Goal: Task Accomplishment & Management: Complete application form

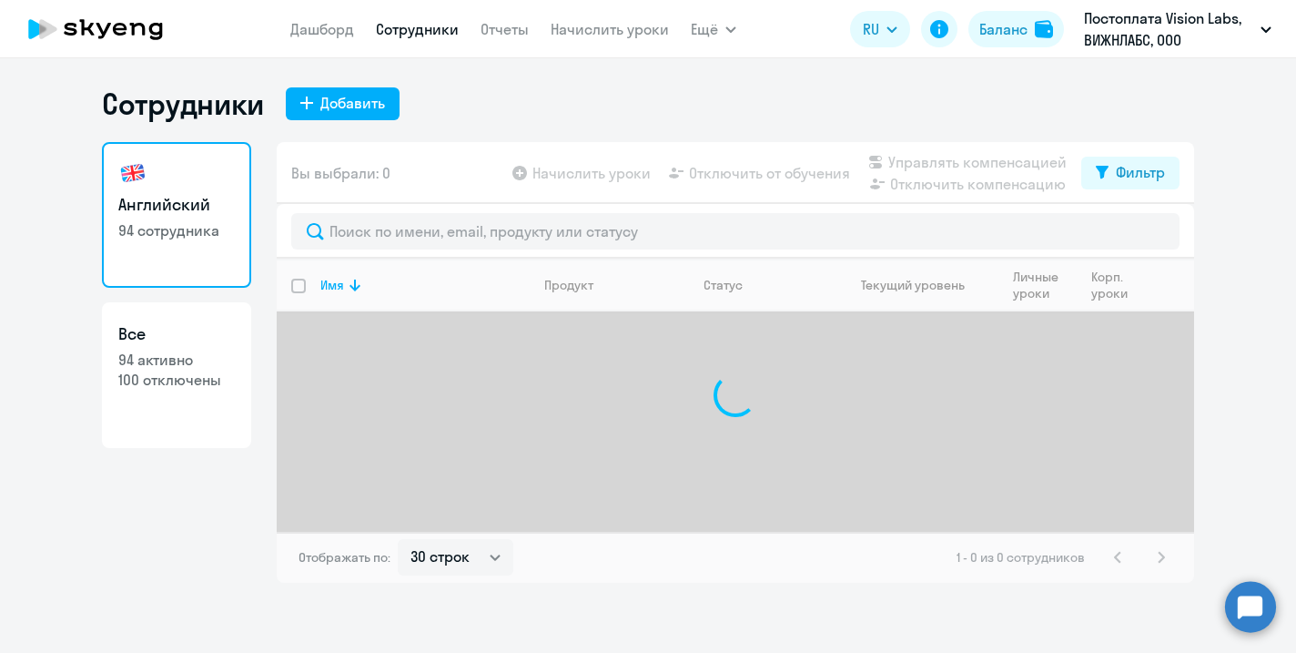
select select "30"
click at [352, 105] on div "Добавить" at bounding box center [352, 103] width 65 height 22
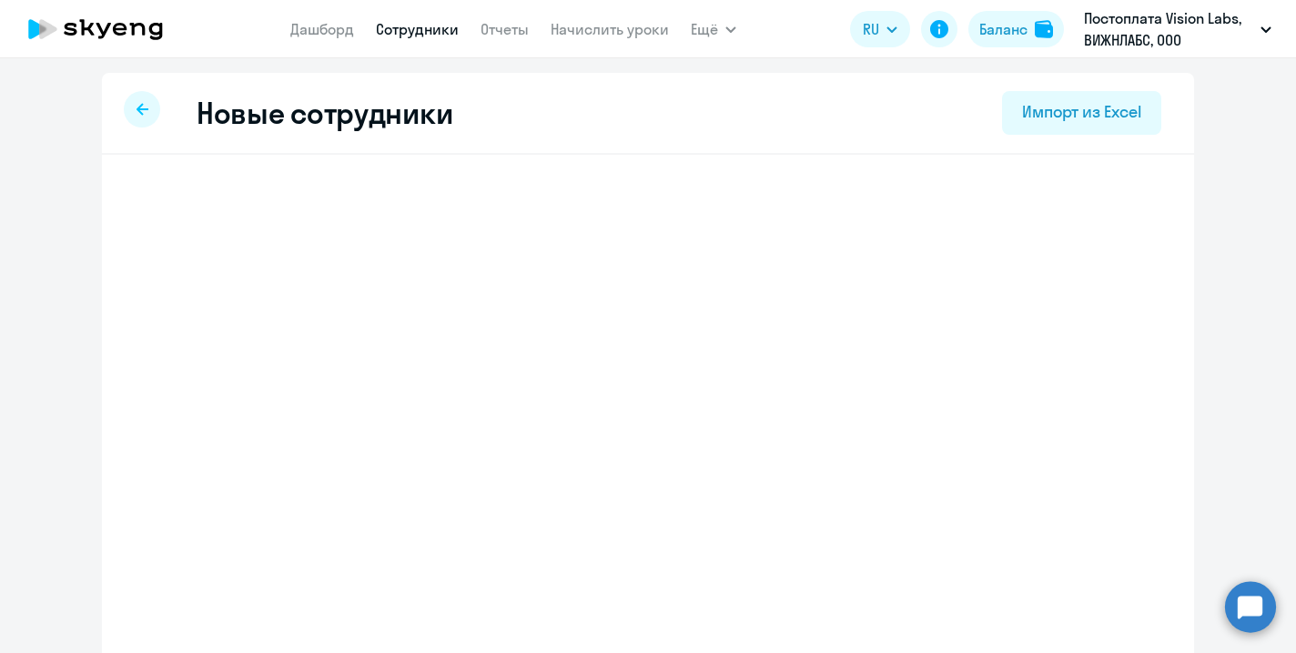
select select "english_adult_not_native_speaker"
select select "3"
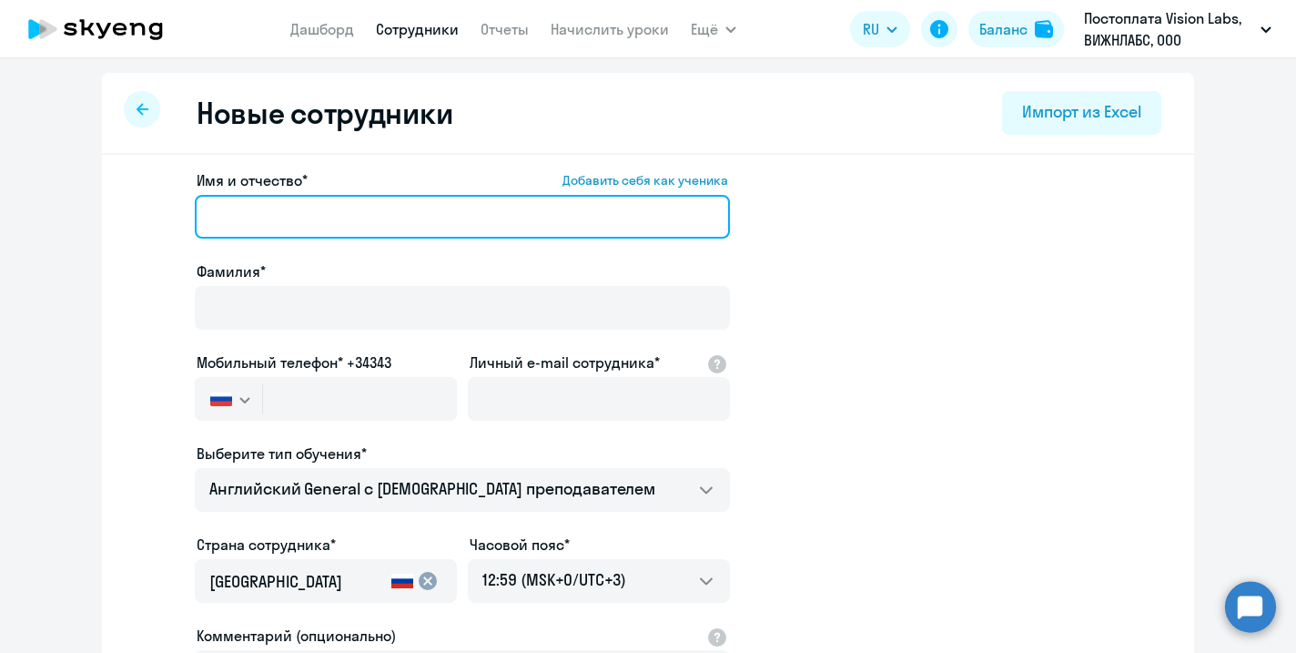
click at [344, 214] on input "Имя и отчество* Добавить себя как ученика" at bounding box center [462, 217] width 535 height 44
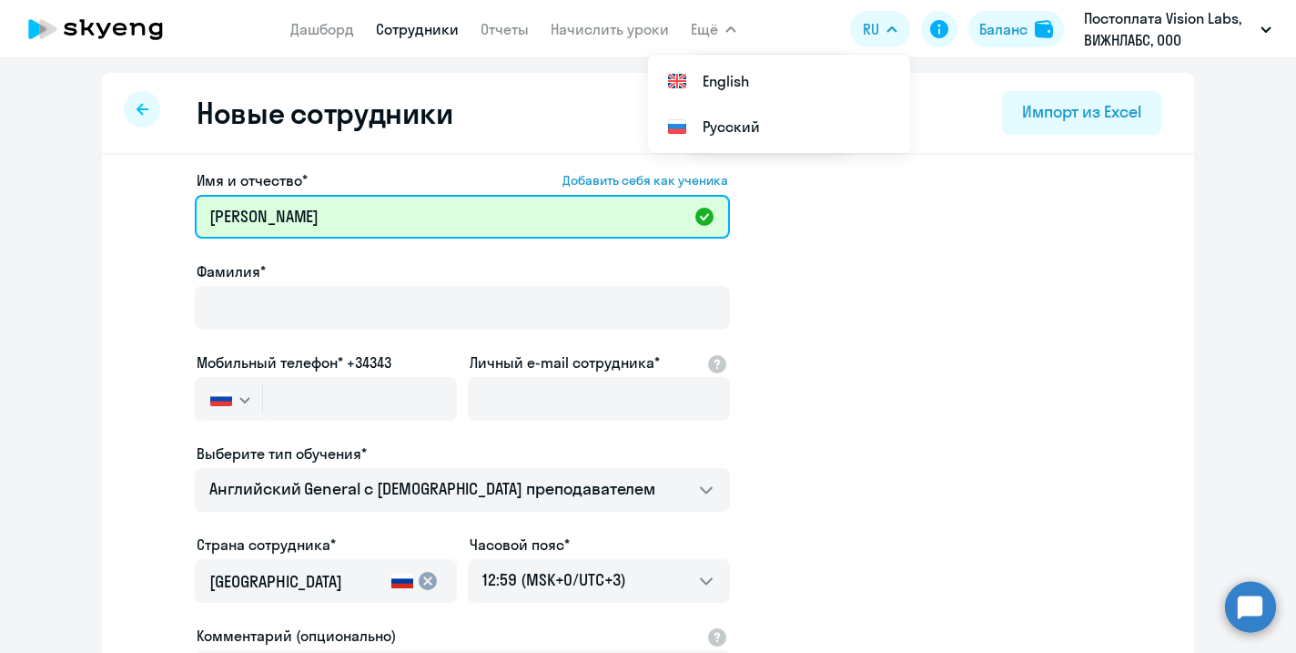
paste input "Андреевич"
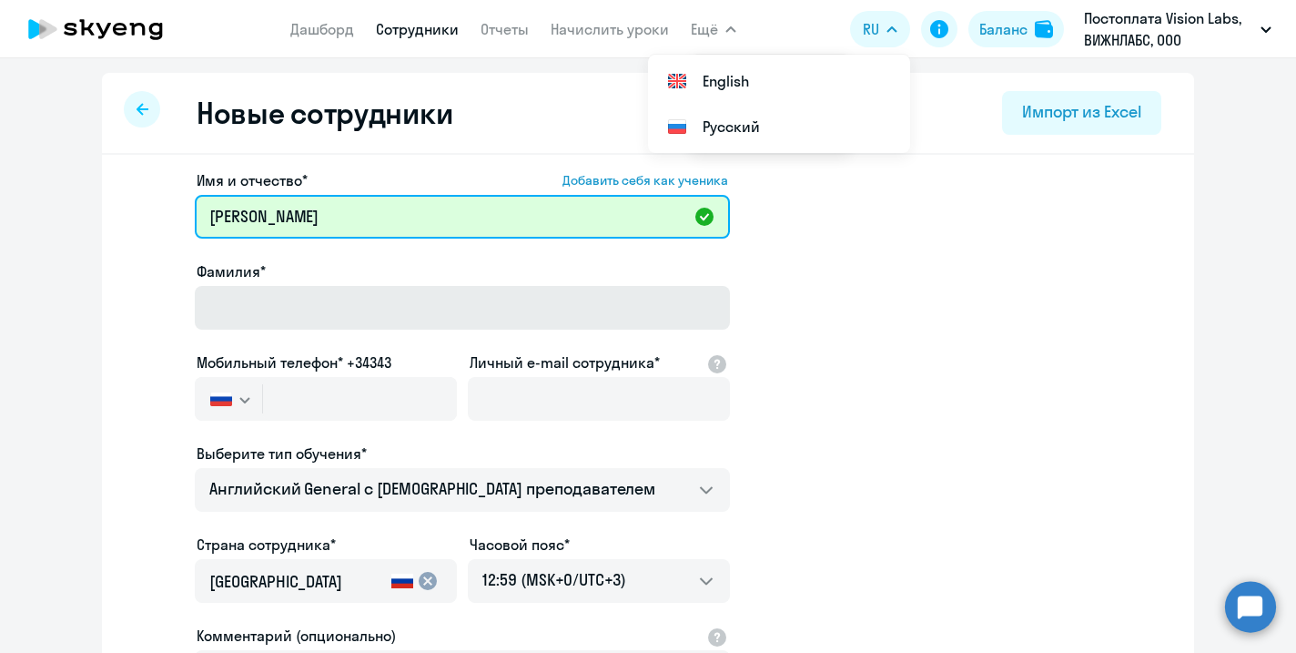
type input "[PERSON_NAME]"
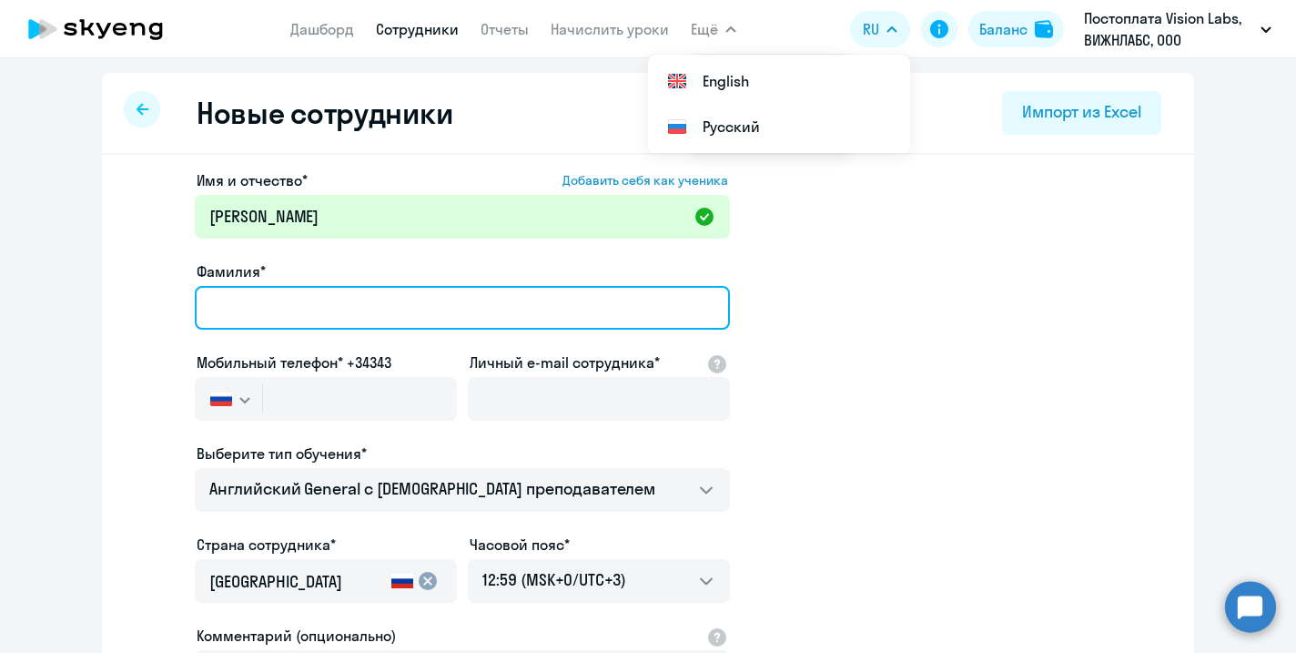
click at [374, 310] on input "Фамилия*" at bounding box center [462, 308] width 535 height 44
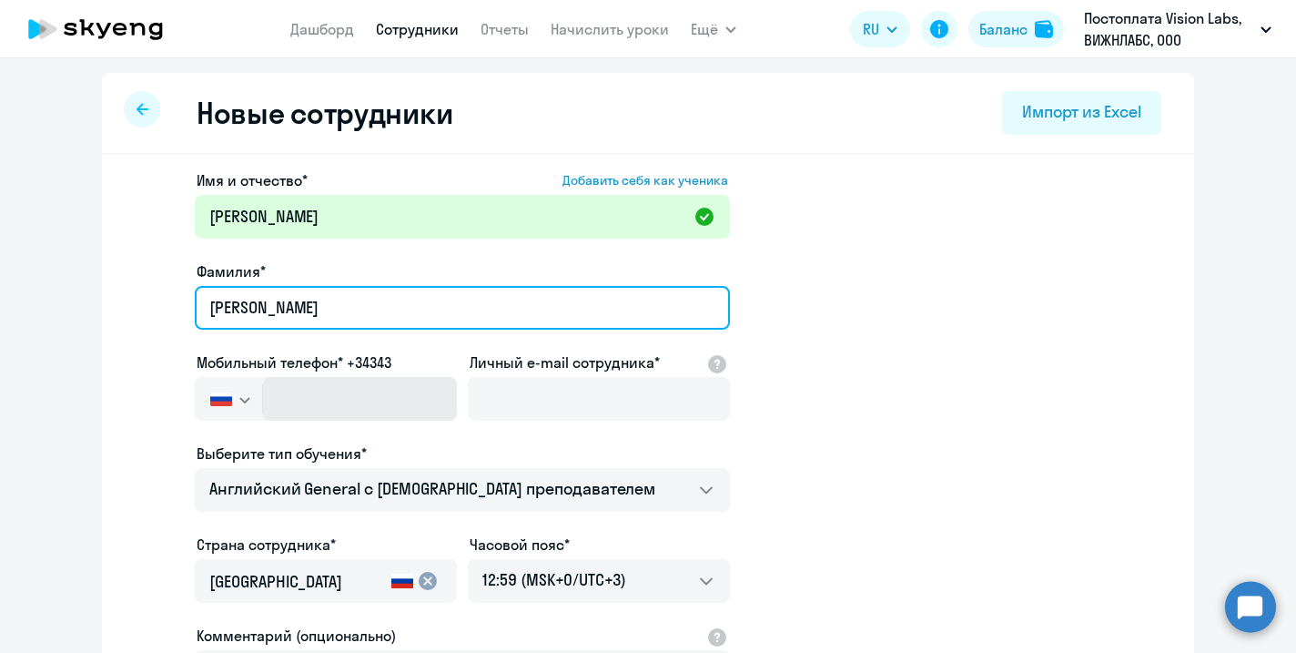
type input "[PERSON_NAME]"
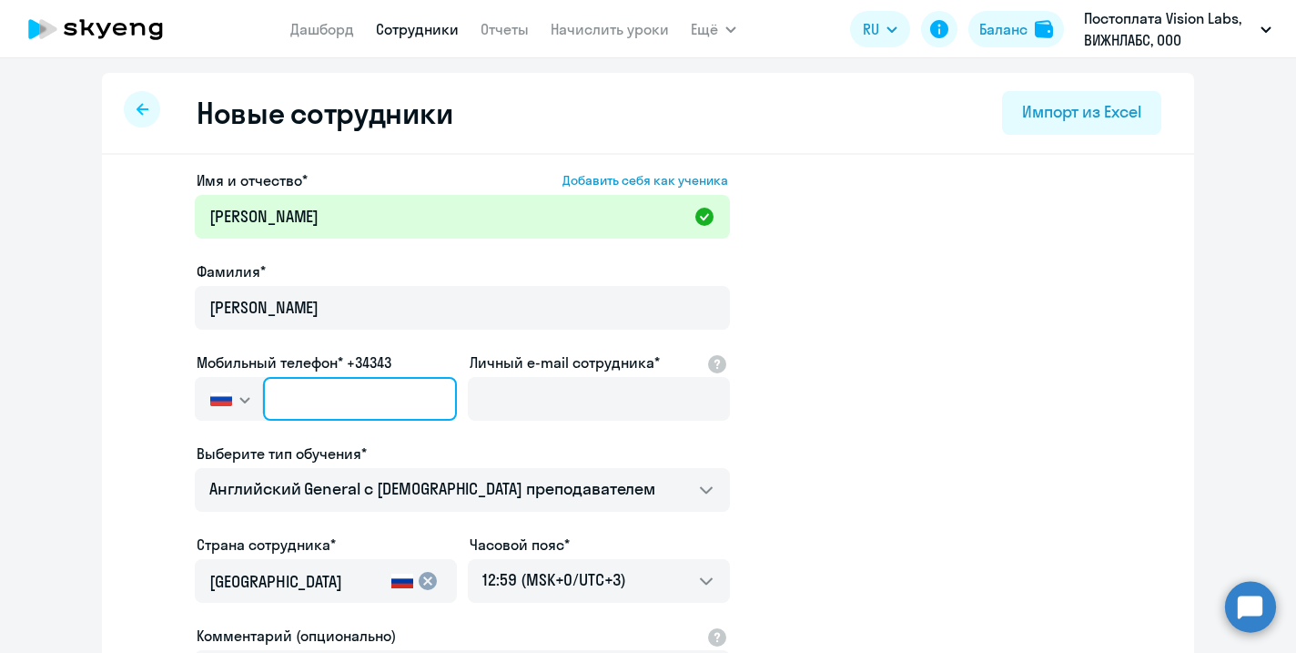
click at [411, 410] on input "text" at bounding box center [360, 399] width 194 height 44
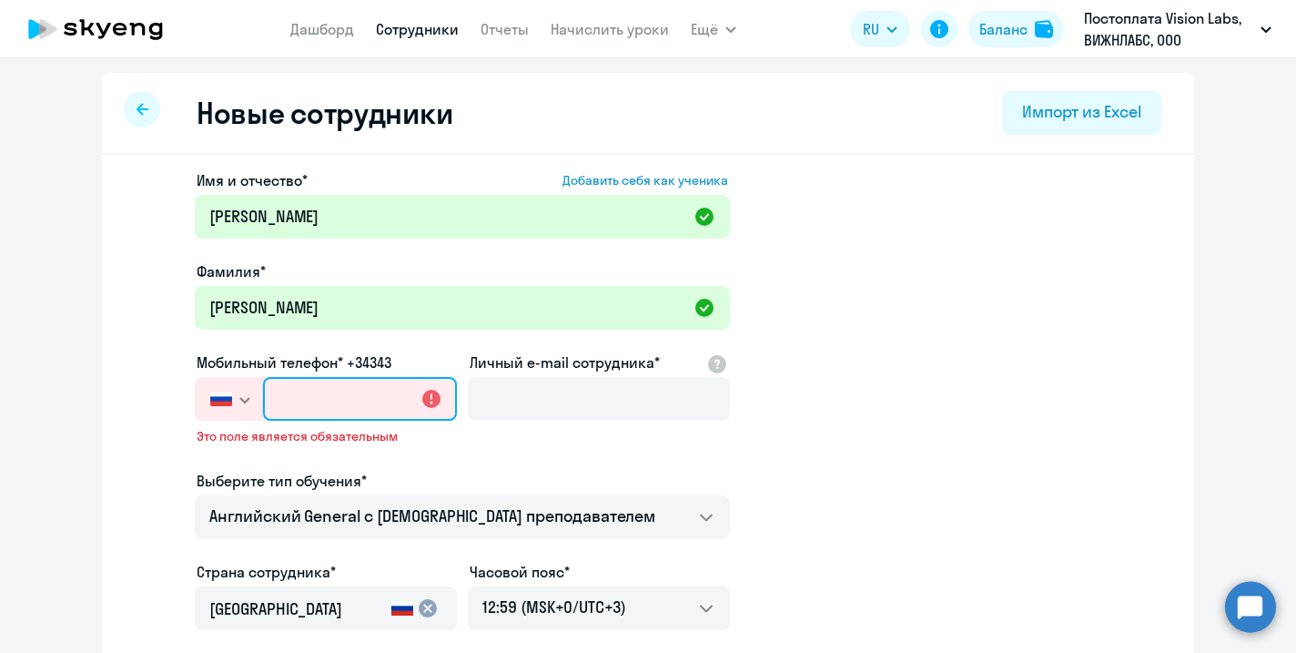
paste input "[PHONE_NUMBER]"
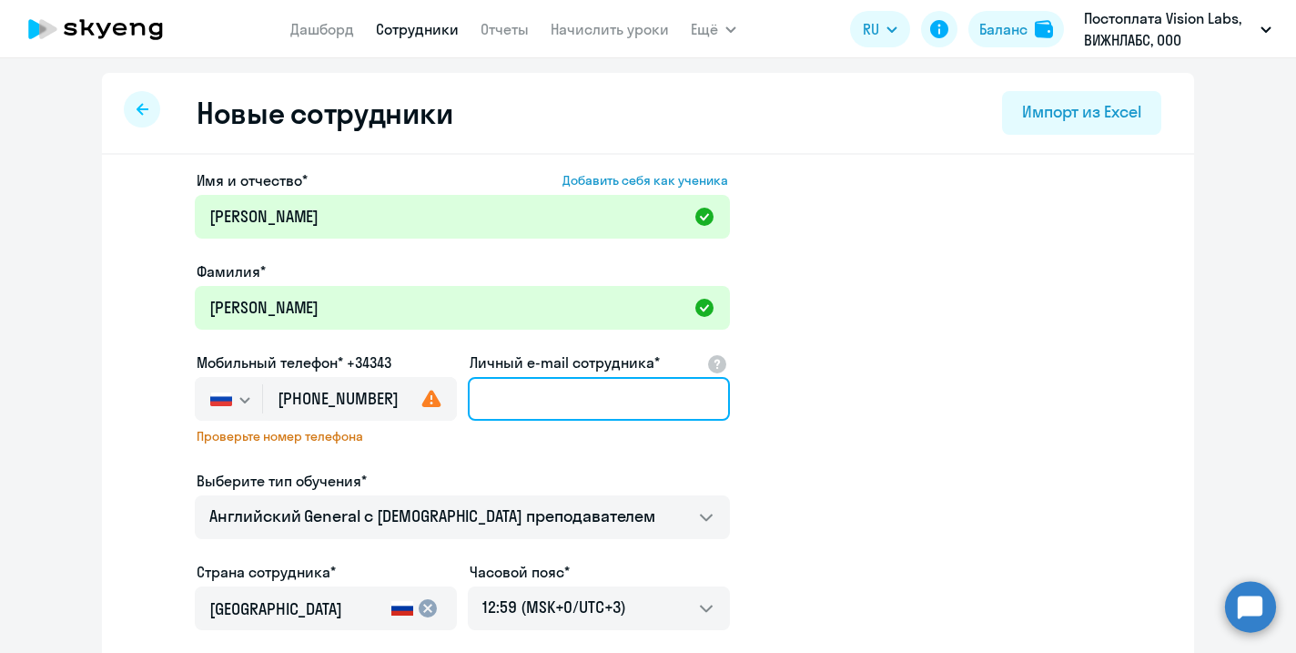
click at [543, 391] on input "Личный e-mail сотрудника*" at bounding box center [599, 399] width 262 height 44
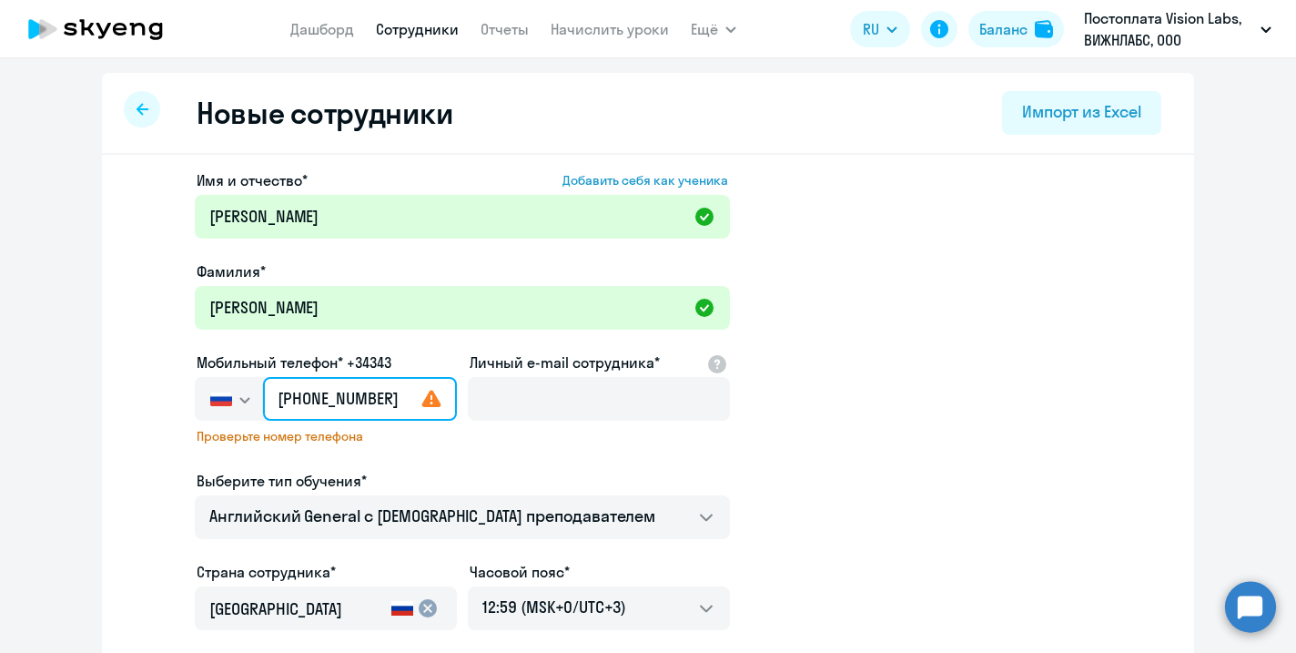
click at [399, 402] on input "[PHONE_NUMBER]" at bounding box center [360, 399] width 194 height 44
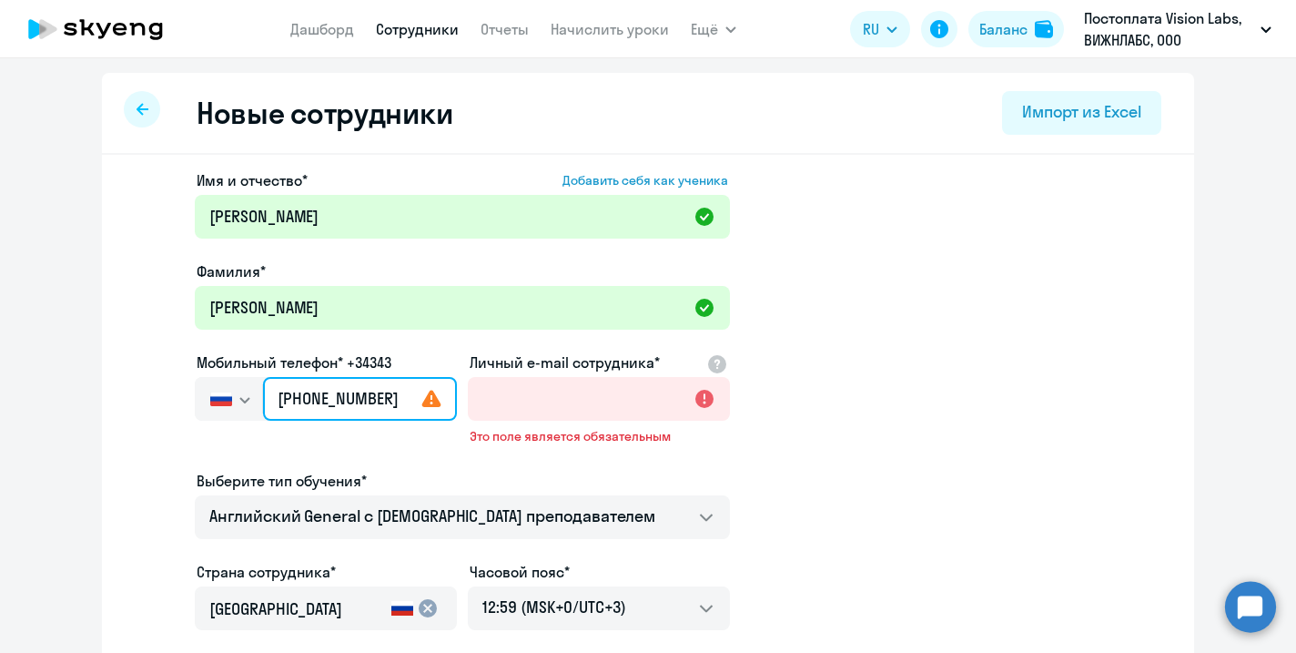
type input "[PHONE_NUMBER]"
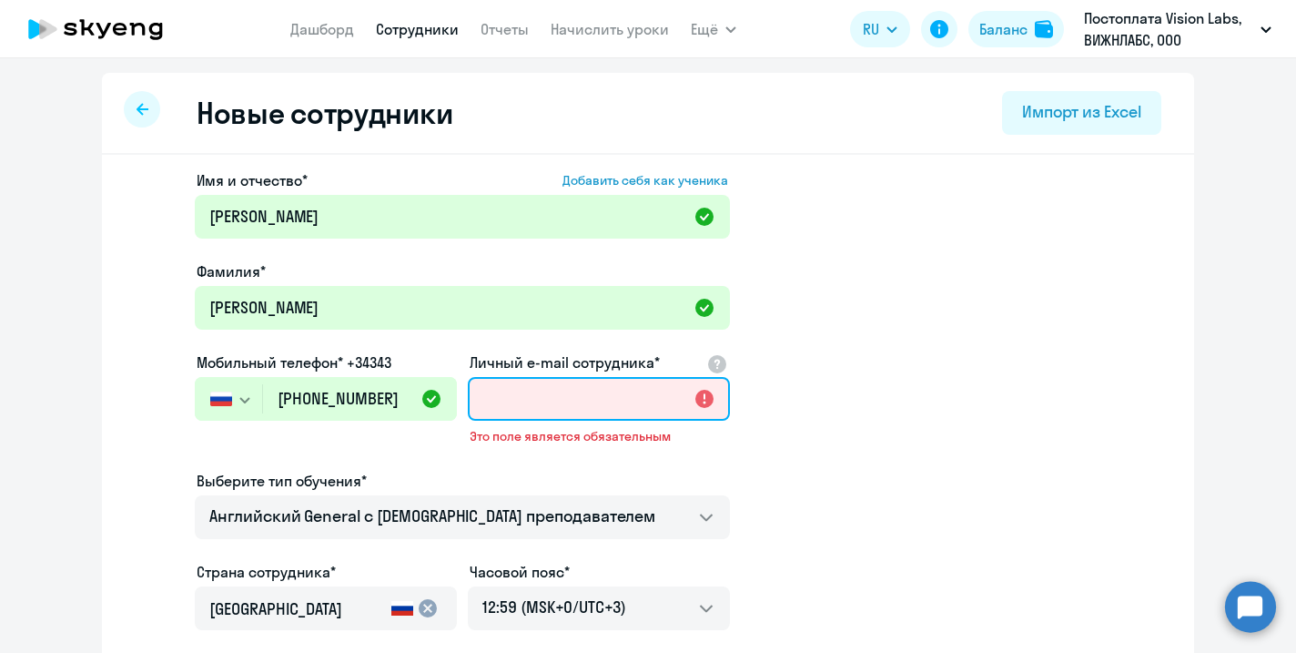
click at [536, 401] on input "Личный e-mail сотрудника*" at bounding box center [599, 399] width 262 height 44
paste input "[EMAIL_ADDRESS]"
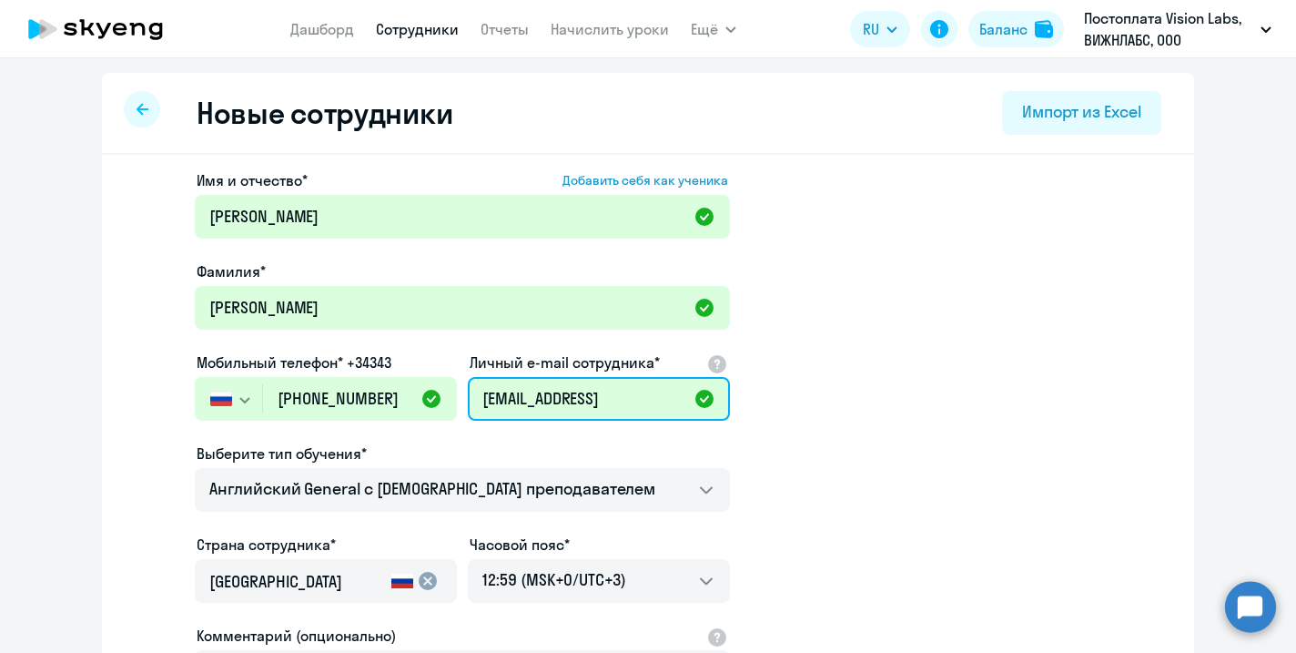
type input "[EMAIL_ADDRESS]"
click at [795, 472] on app-new-student-form "Имя и отчество* Добавить себя как ученика [PERSON_NAME]* [PERSON_NAME] Мобильны…" at bounding box center [648, 493] width 1034 height 649
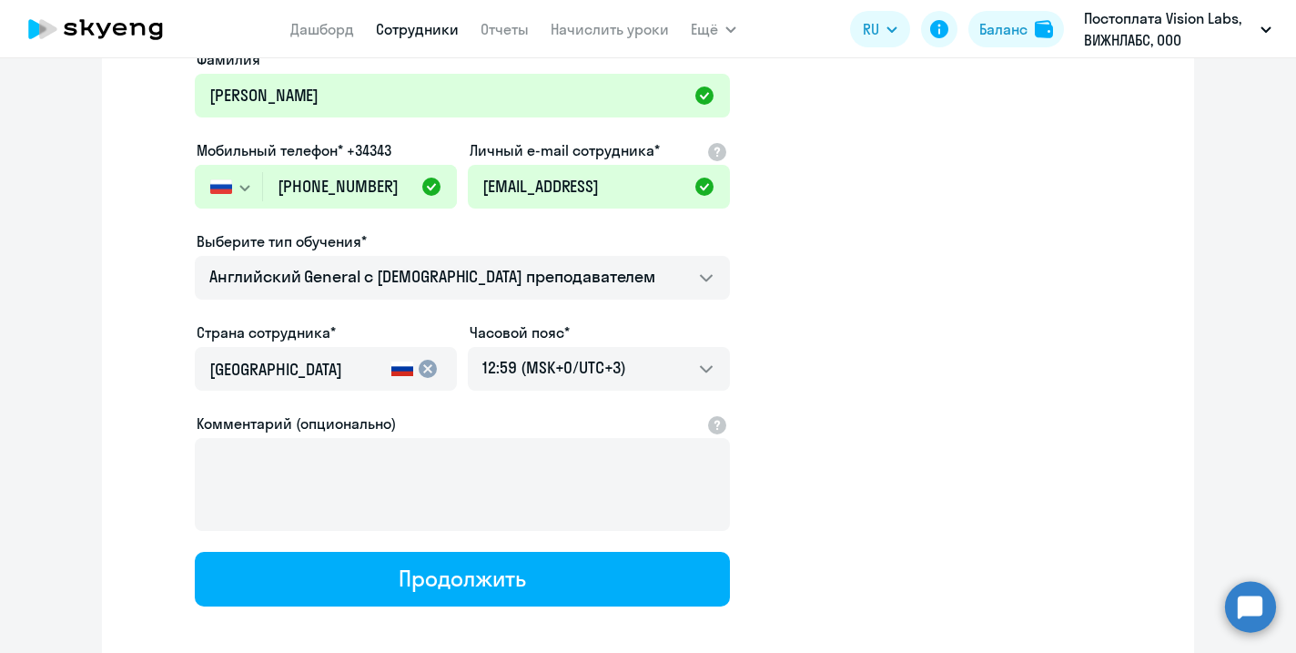
scroll to position [232, 0]
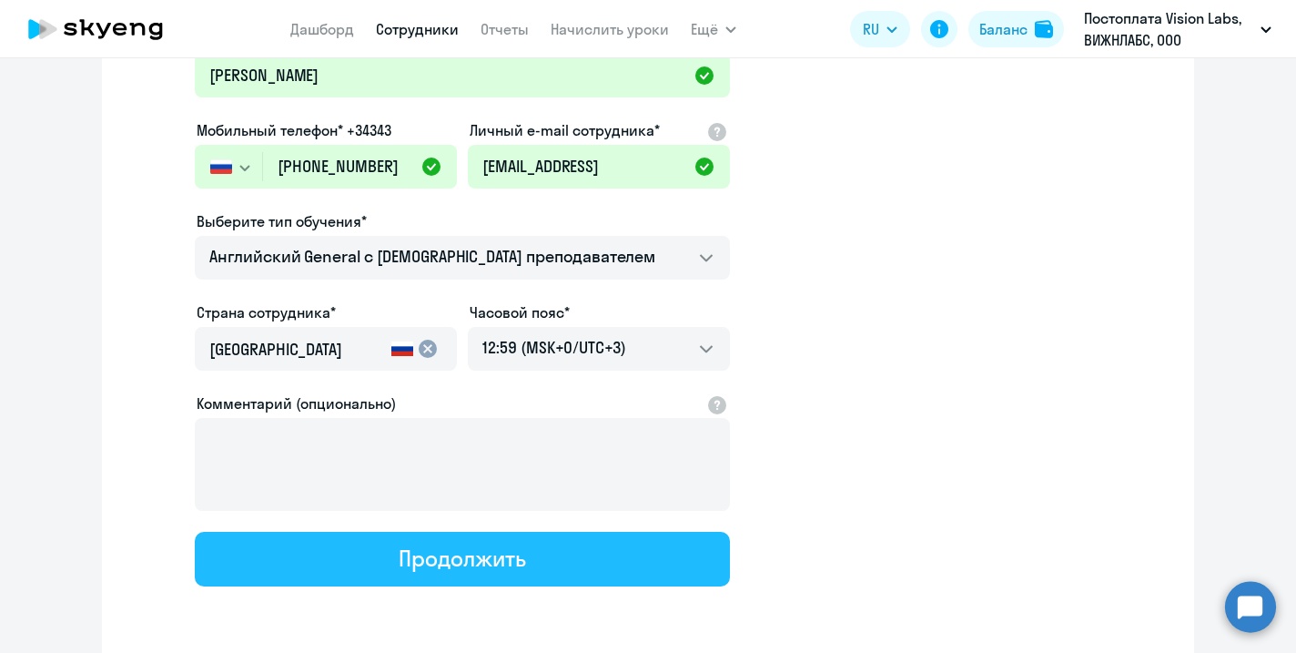
click at [621, 561] on button "Продолжить" at bounding box center [462, 559] width 535 height 55
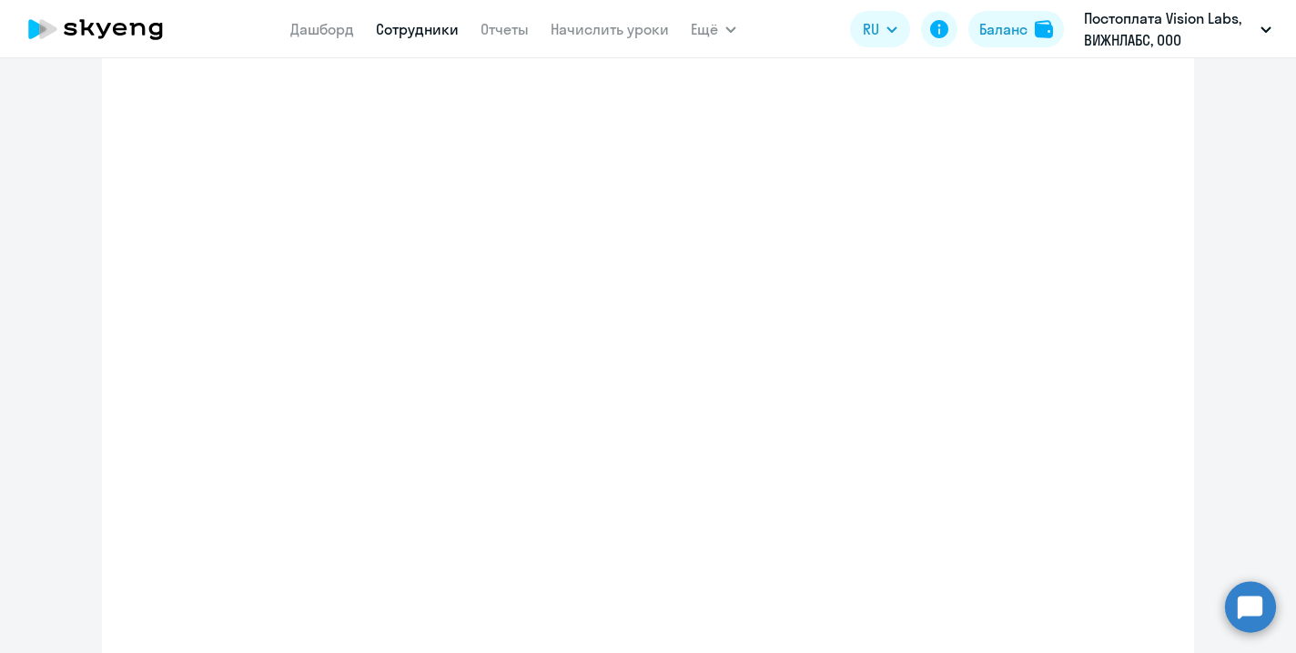
scroll to position [336, 0]
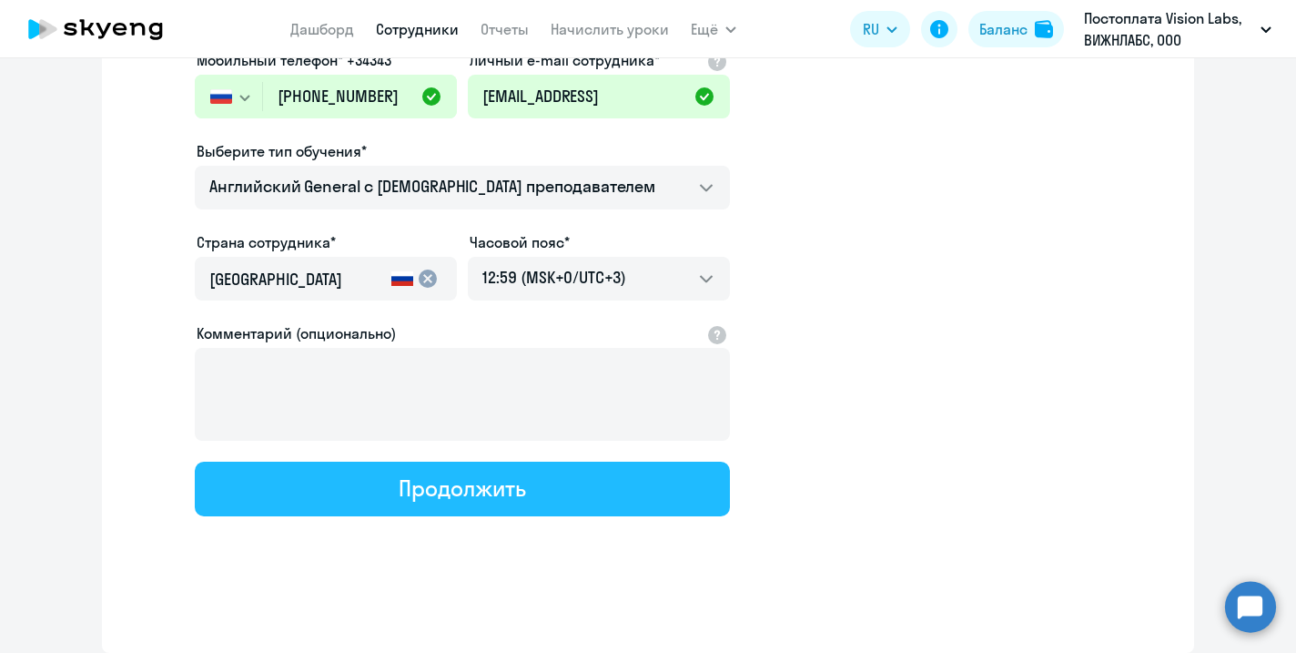
select select "english_adult_not_native_speaker"
select select "3"
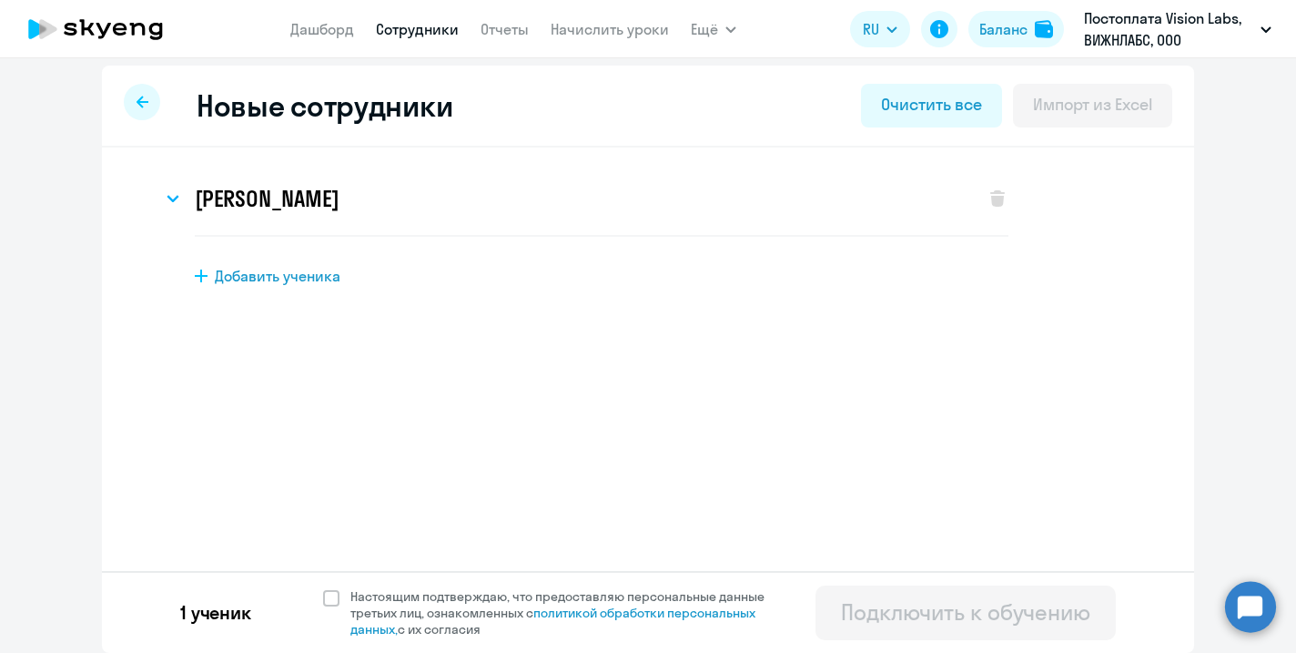
scroll to position [0, 0]
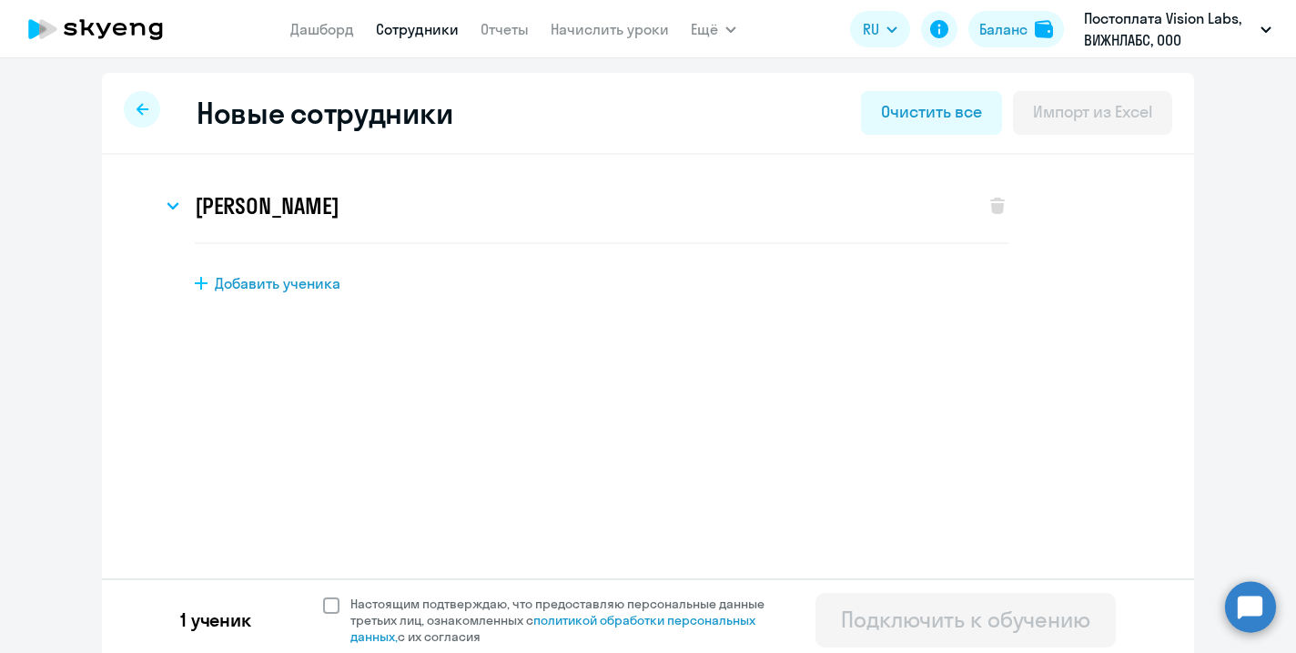
click at [335, 603] on span at bounding box center [331, 605] width 16 height 16
click at [323, 595] on input "Настоящим подтверждаю, что предоставляю персональные данные третьих лиц, ознако…" at bounding box center [322, 594] width 1 height 1
checkbox input "true"
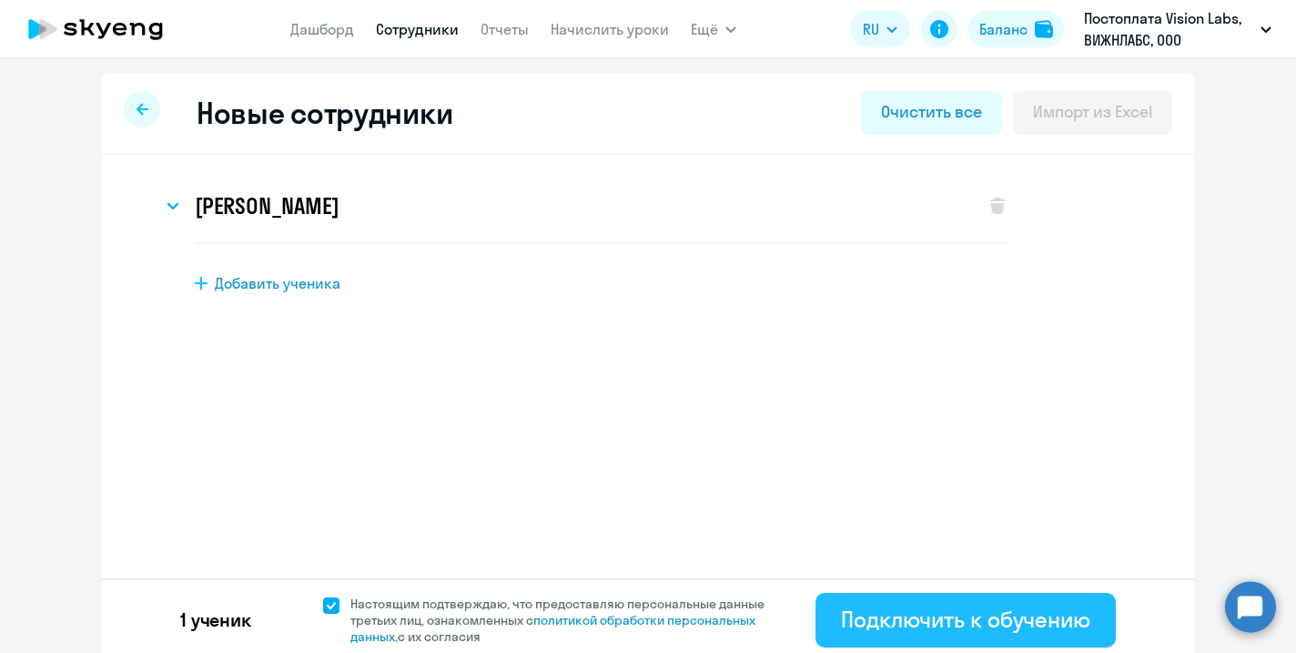
click at [954, 625] on div "Подключить к обучению" at bounding box center [965, 618] width 249 height 29
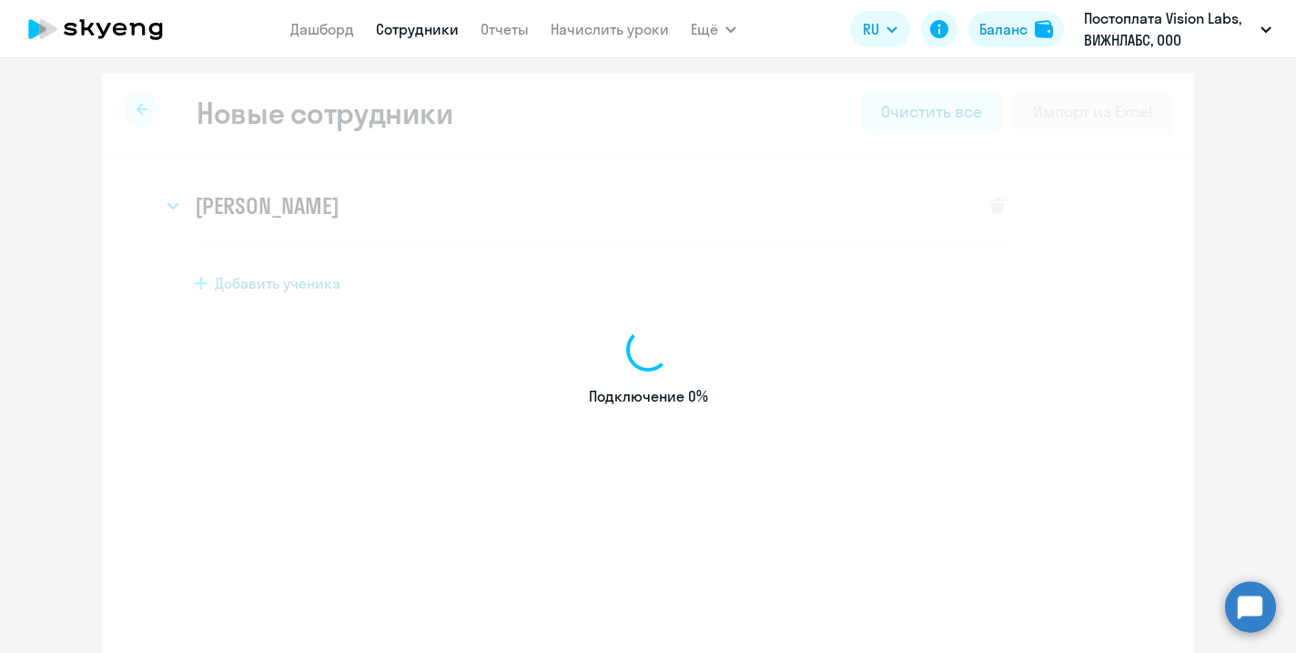
select select "english_adult_not_native_speaker"
select select "3"
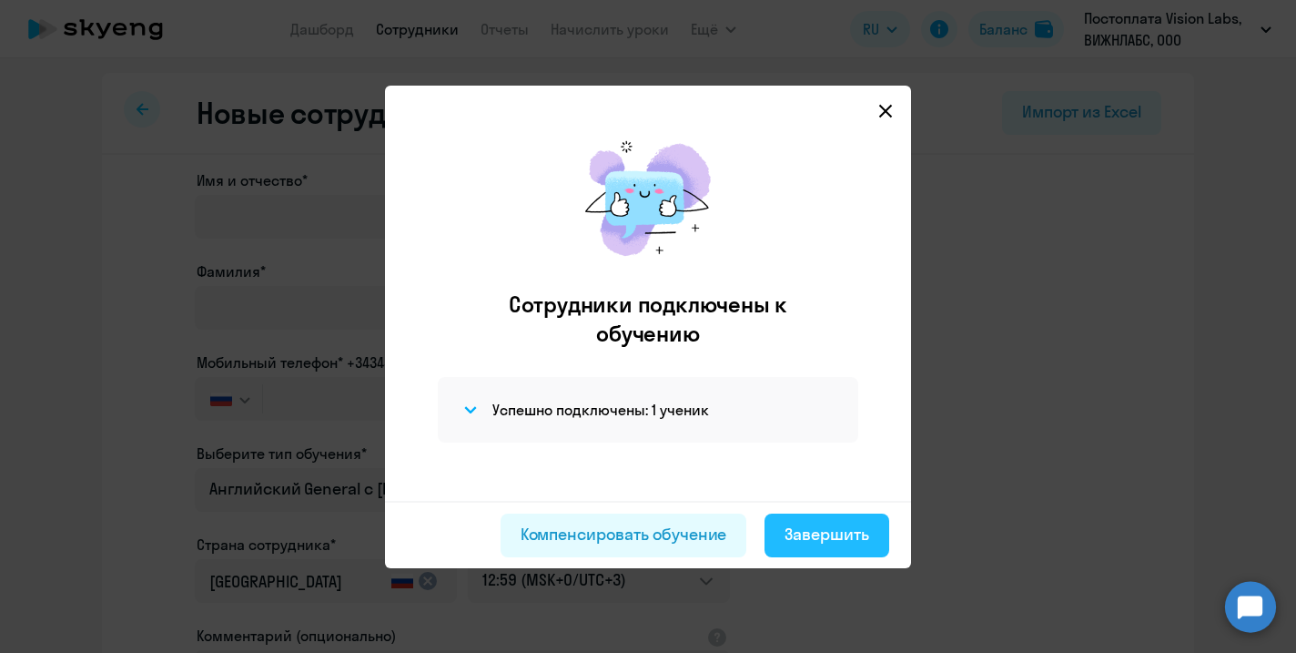
click at [858, 542] on div "Завершить" at bounding box center [827, 535] width 85 height 24
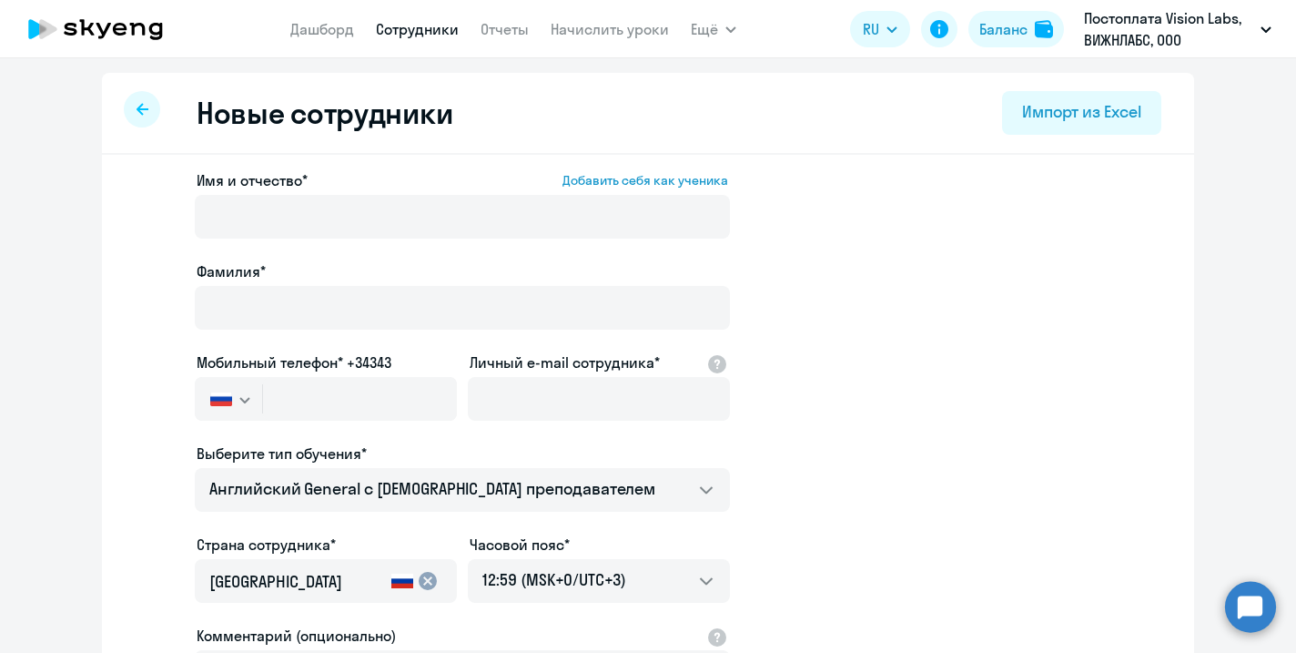
select select "30"
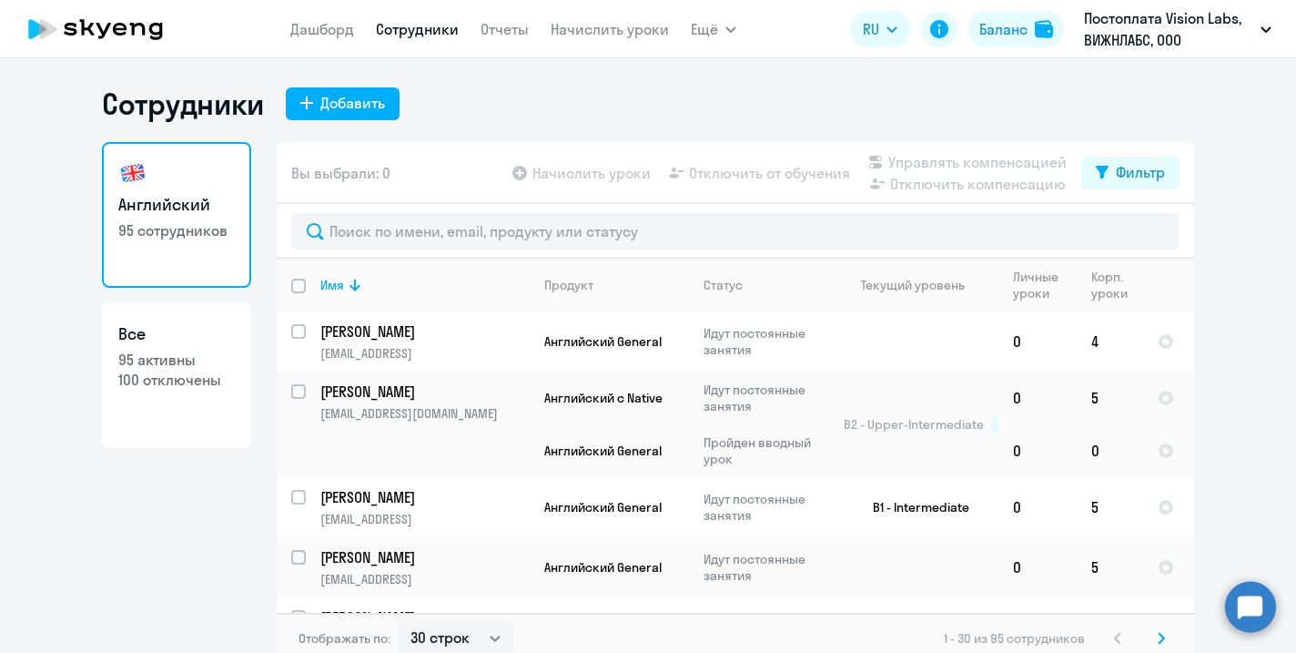
click at [578, 38] on app-menu-item-link "Начислить уроки" at bounding box center [610, 29] width 118 height 23
click at [582, 30] on link "Начислить уроки" at bounding box center [610, 29] width 118 height 18
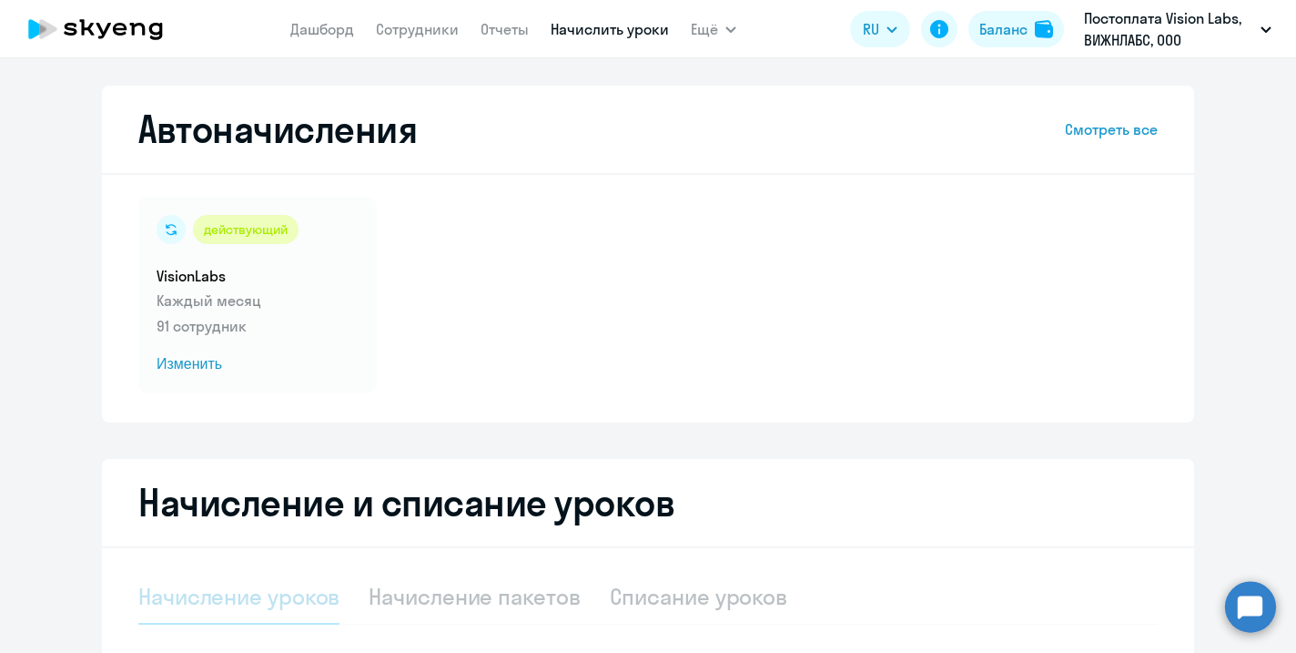
select select "10"
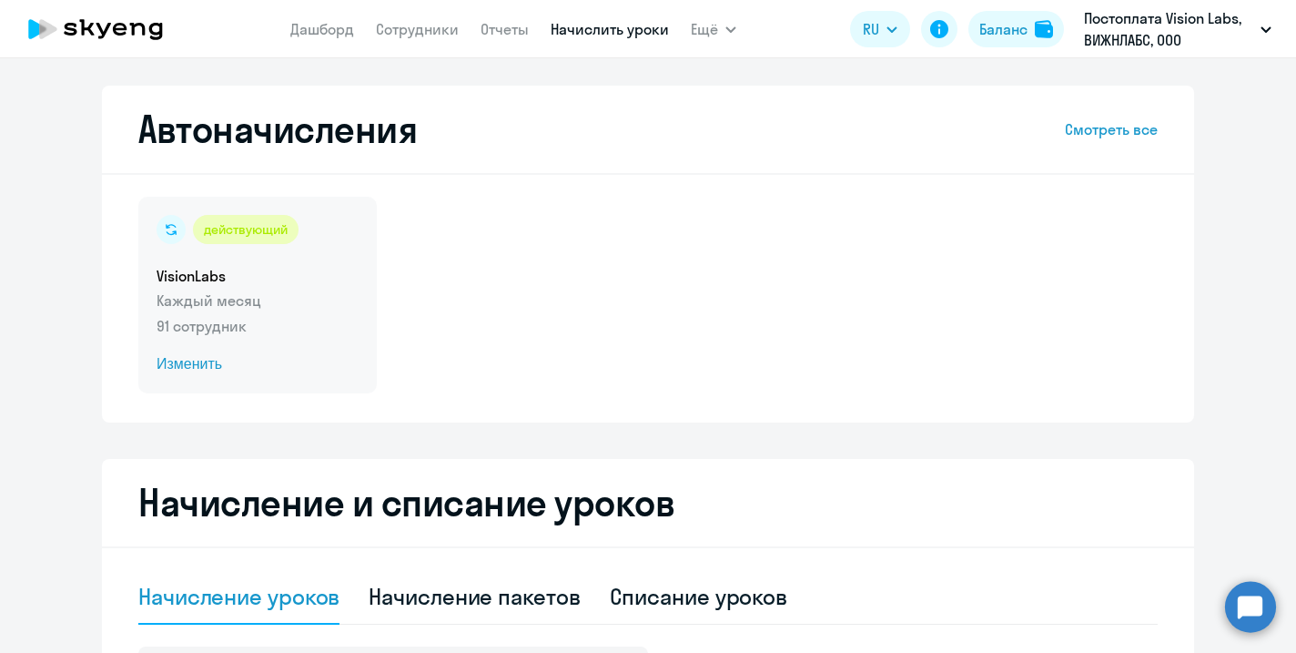
click at [198, 369] on span "Изменить" at bounding box center [258, 364] width 202 height 22
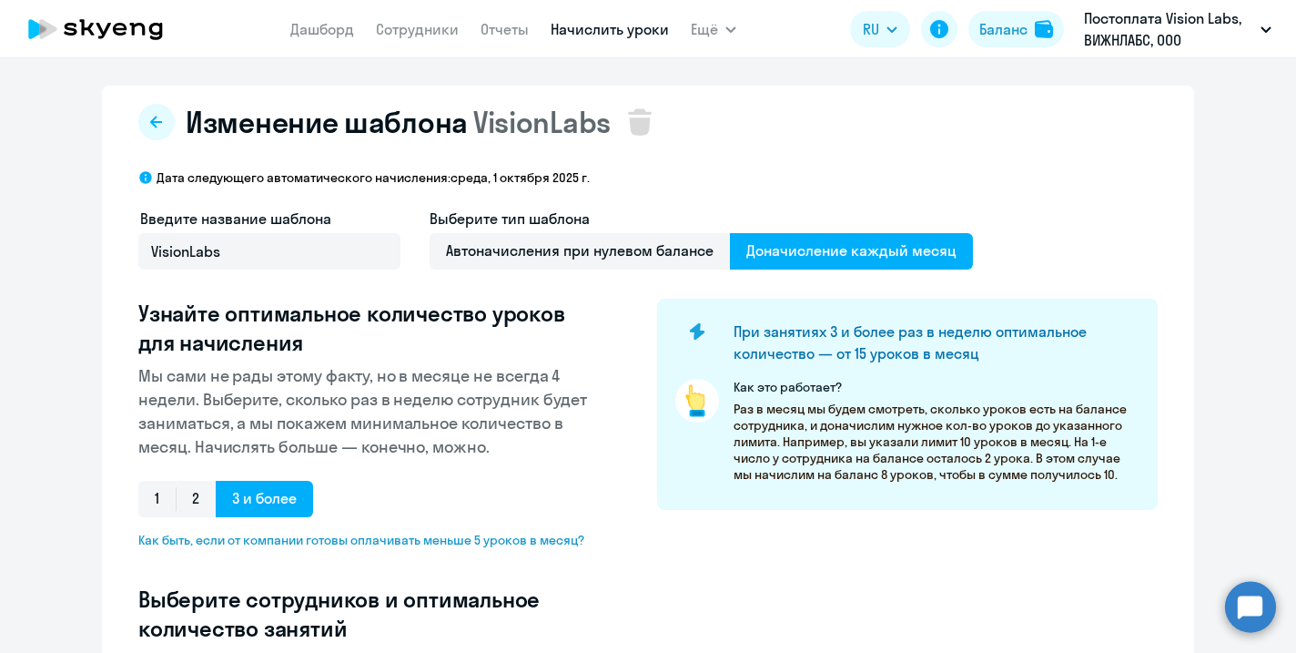
select select "10"
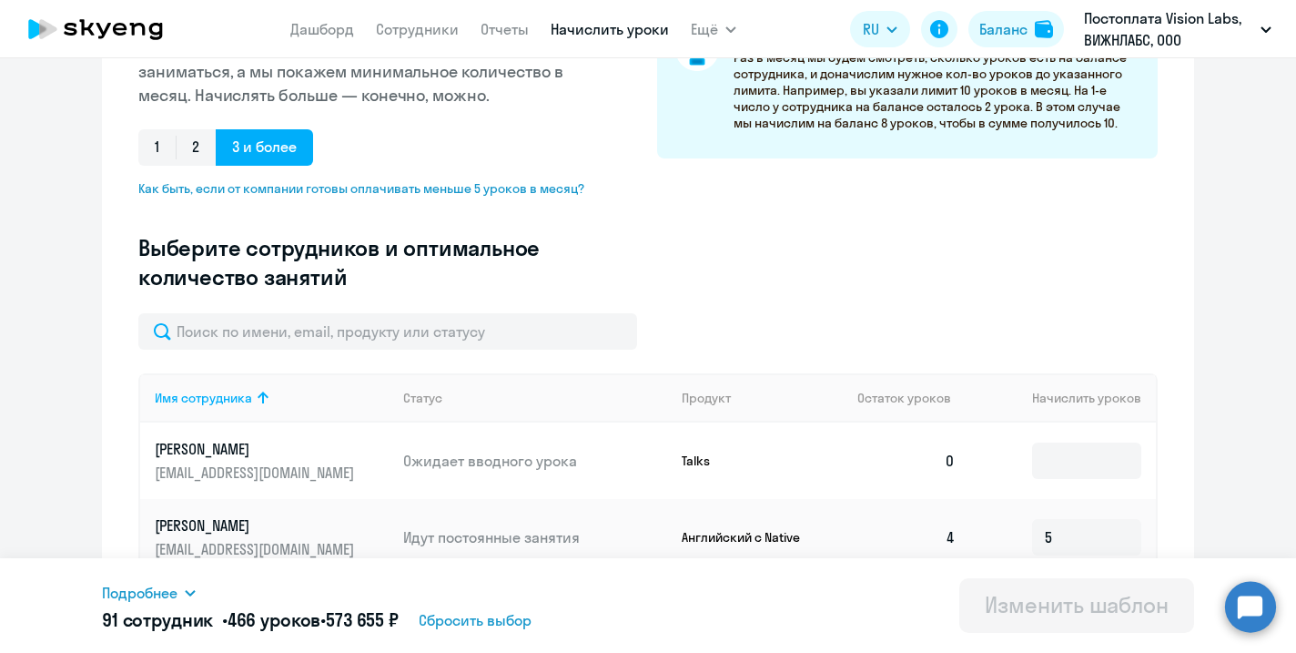
scroll to position [352, 0]
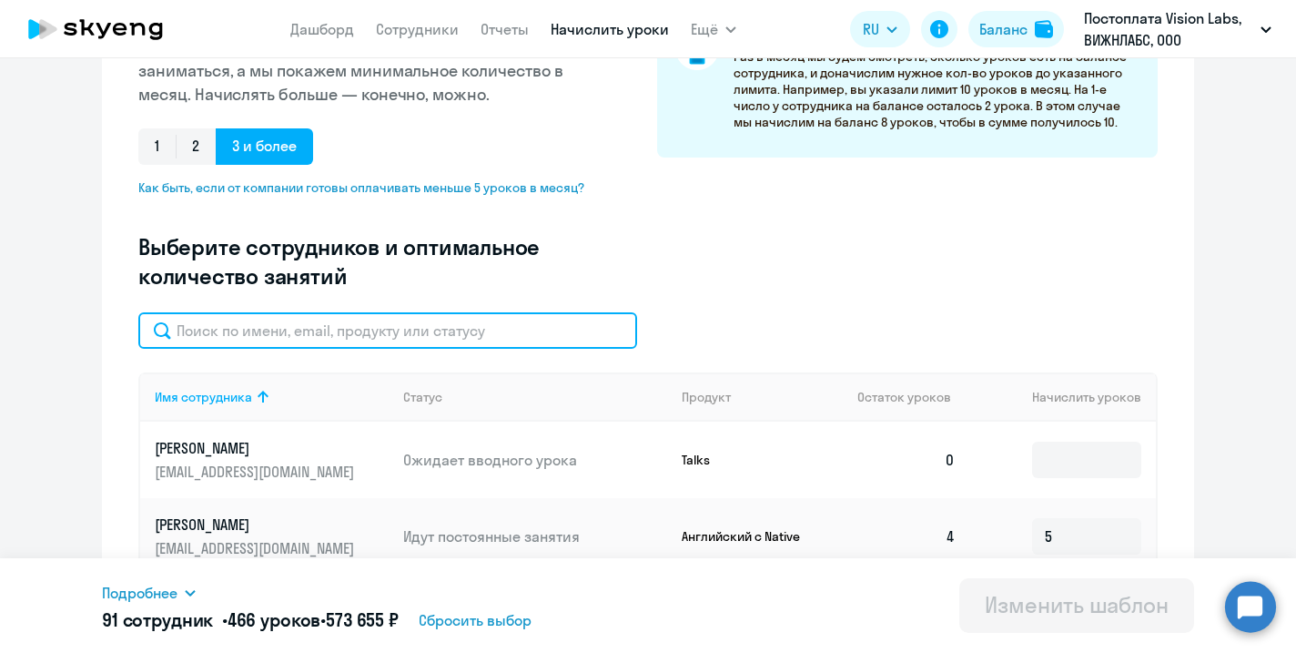
click at [348, 330] on input "text" at bounding box center [387, 330] width 499 height 36
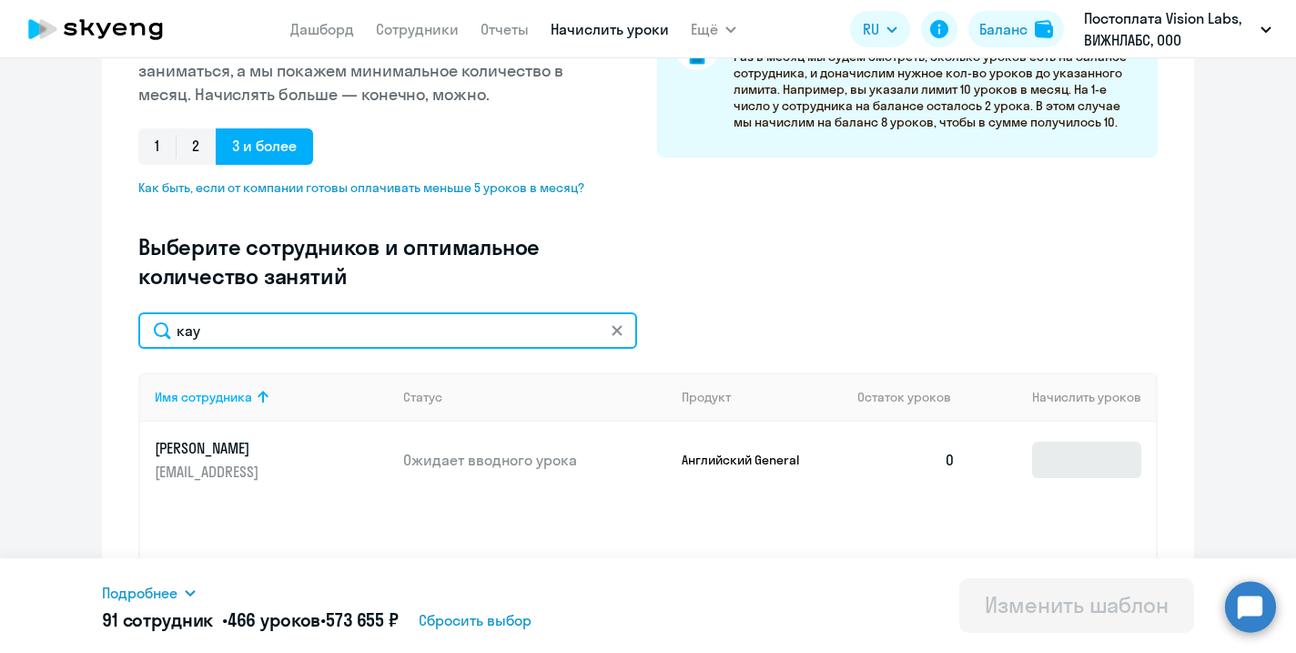
type input "кау"
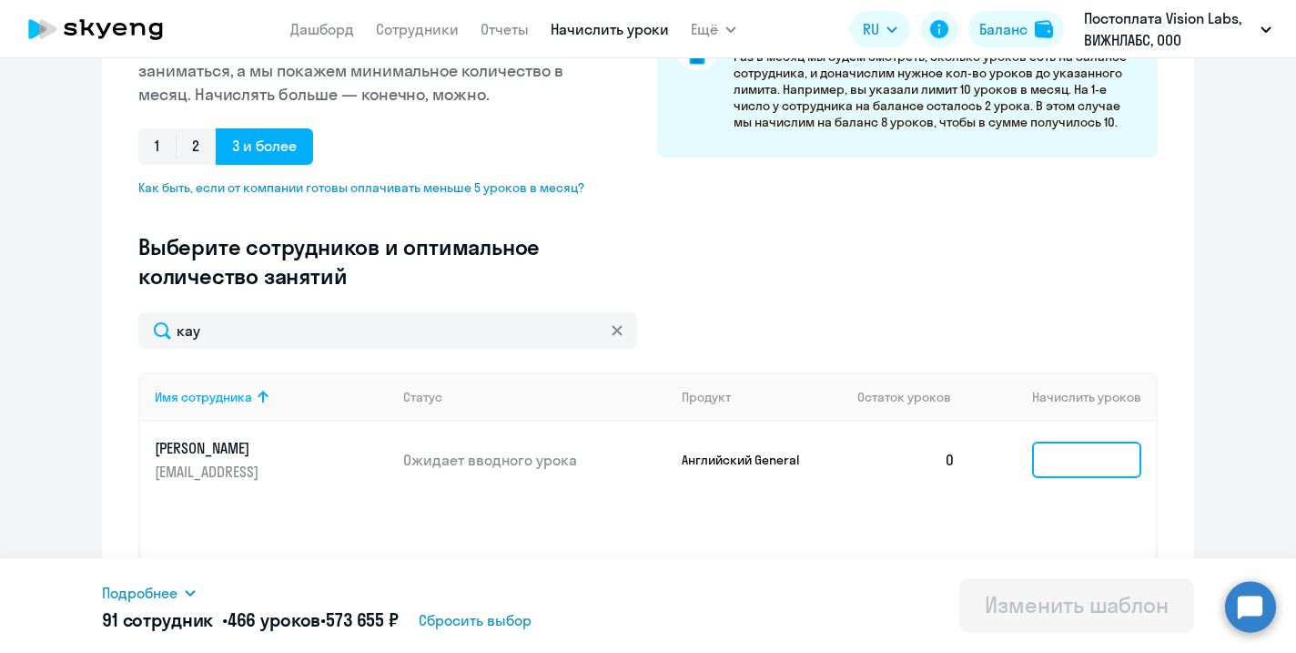
click at [1113, 464] on input at bounding box center [1086, 460] width 109 height 36
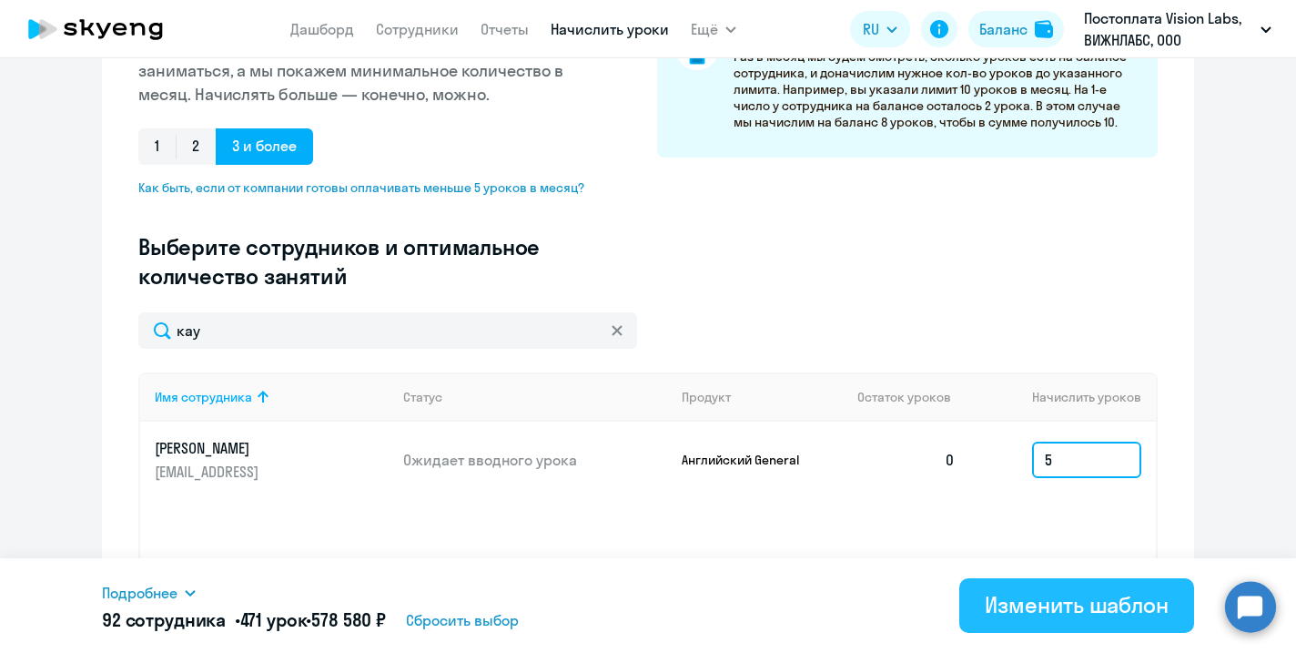
type input "5"
click at [1028, 611] on div "Изменить шаблон" at bounding box center [1077, 604] width 184 height 29
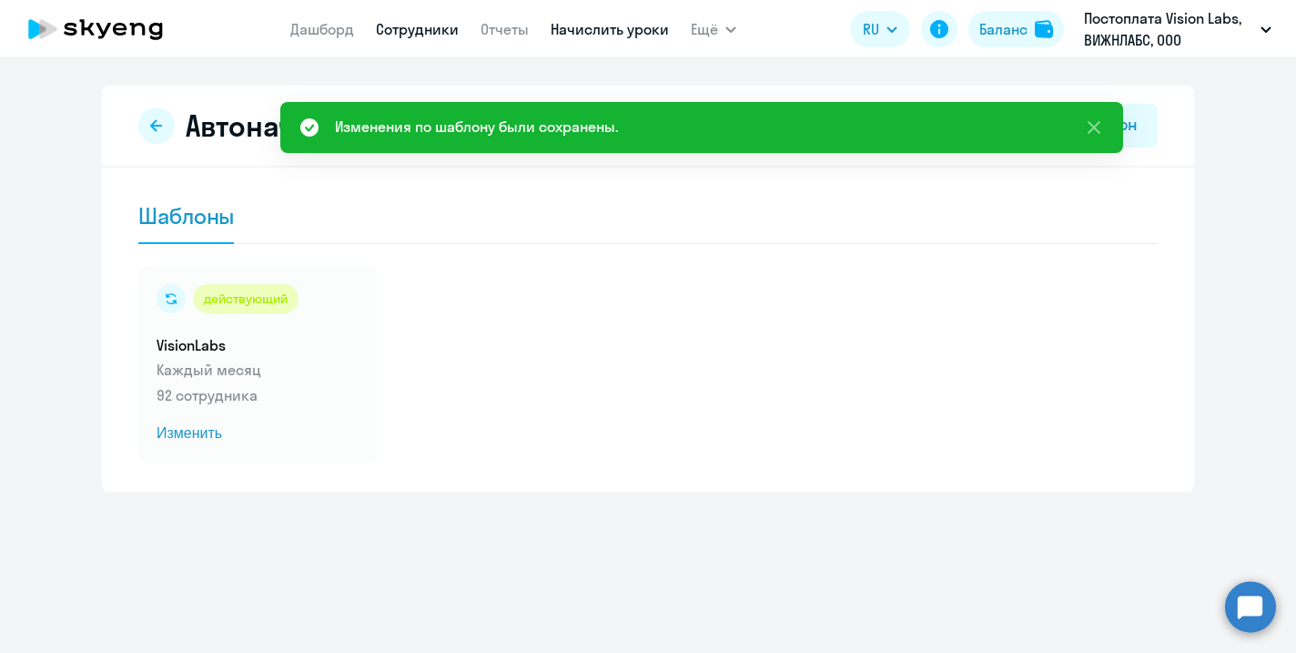
click at [434, 30] on link "Сотрудники" at bounding box center [417, 29] width 83 height 18
select select "30"
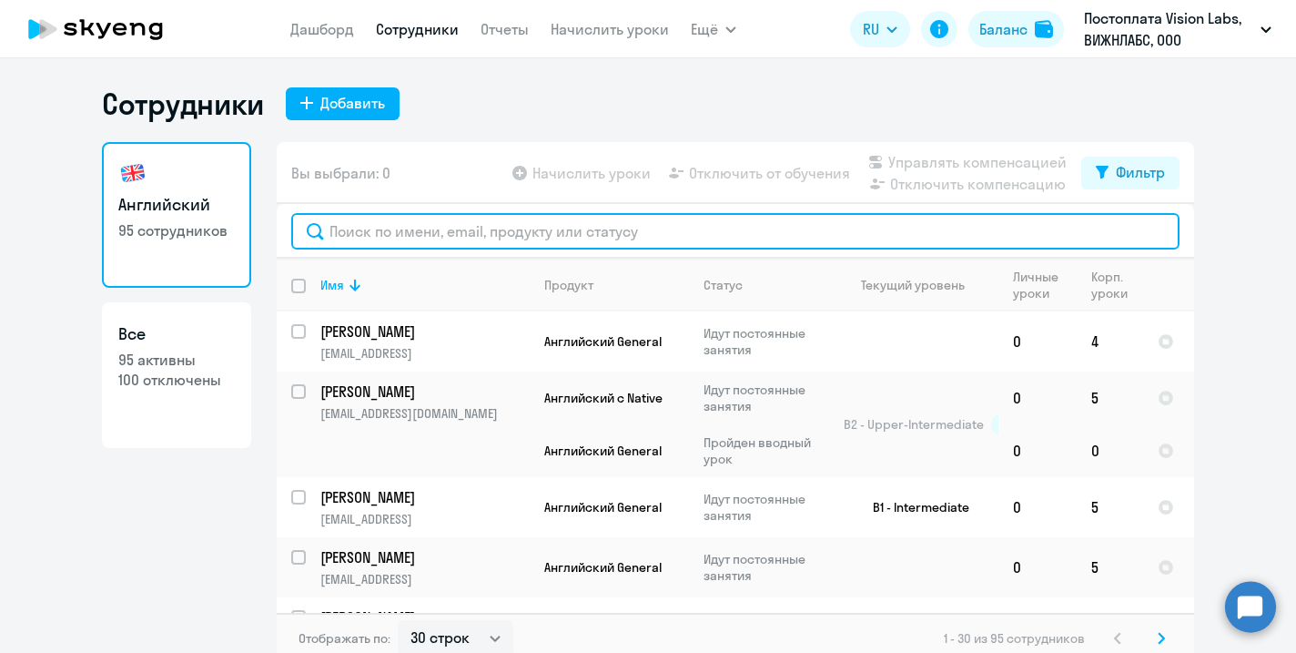
click at [436, 236] on input "text" at bounding box center [735, 231] width 889 height 36
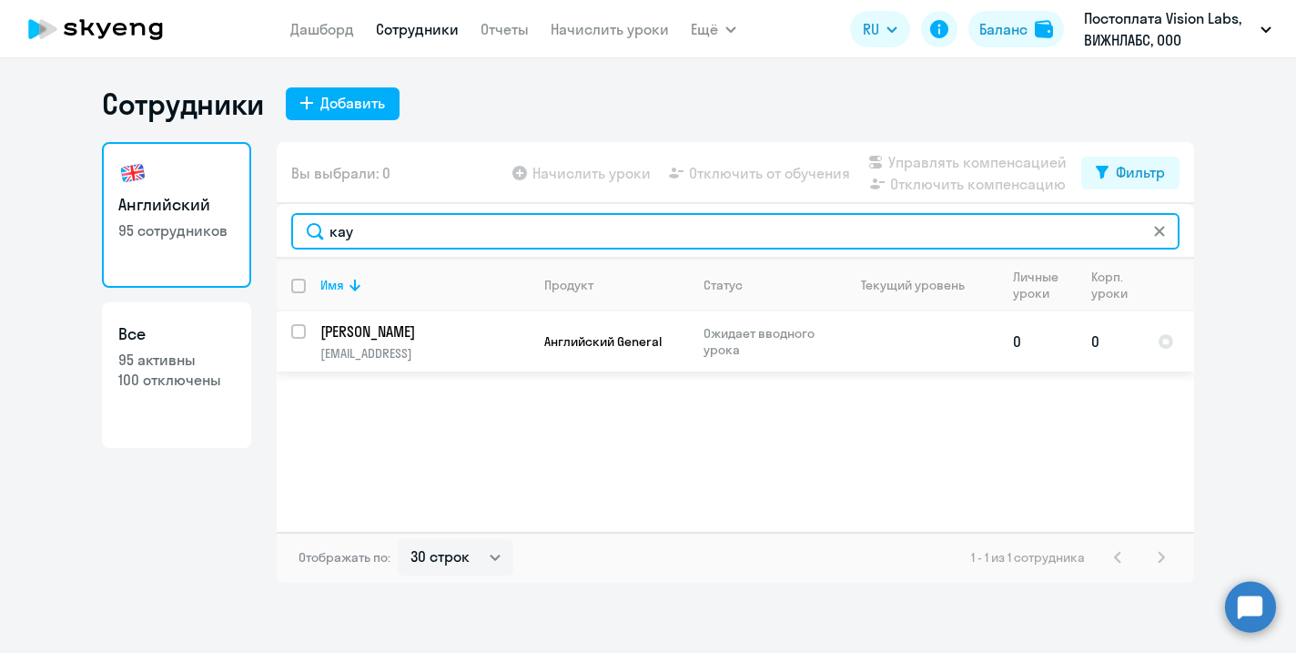
type input "кау"
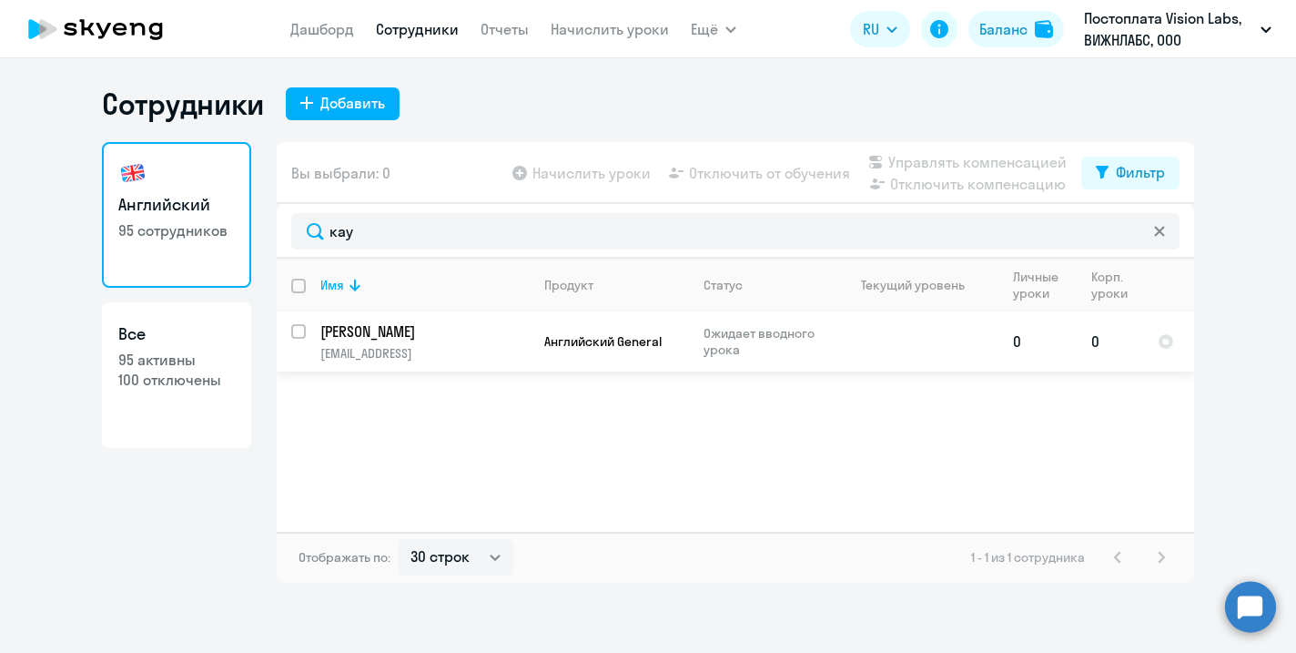
click at [301, 332] on input "select row 42428954" at bounding box center [309, 342] width 36 height 36
checkbox input "true"
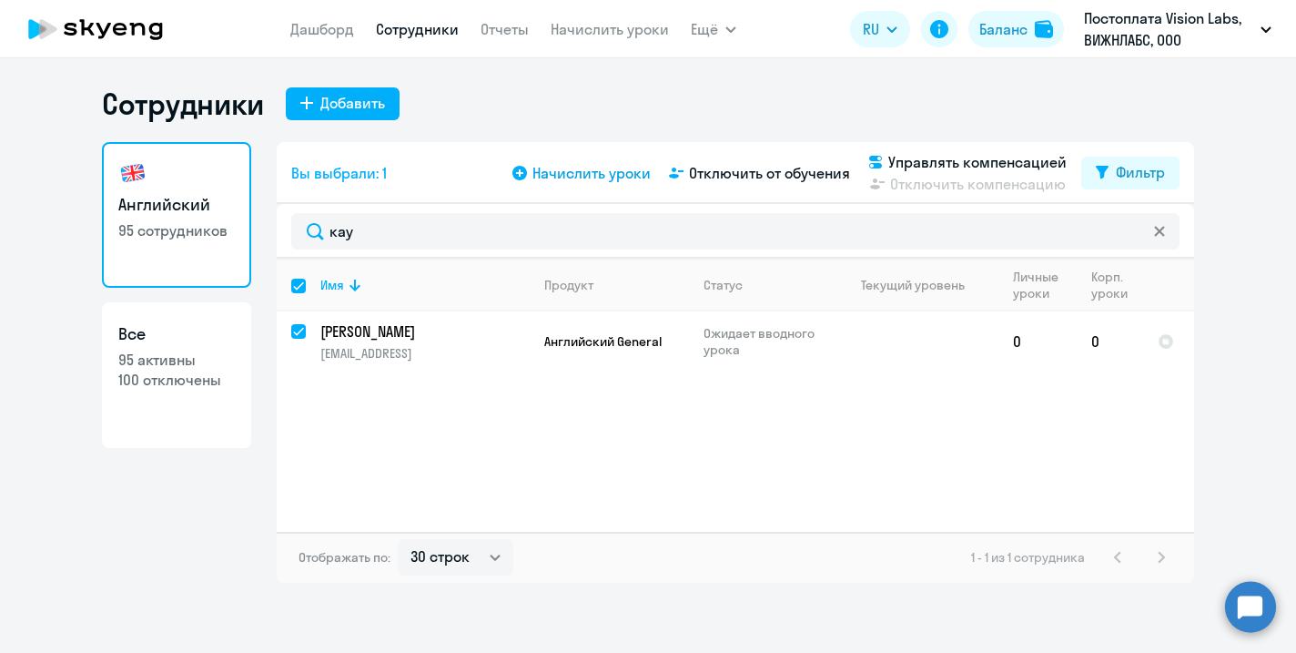
click at [588, 165] on span "Начислить уроки" at bounding box center [592, 173] width 118 height 22
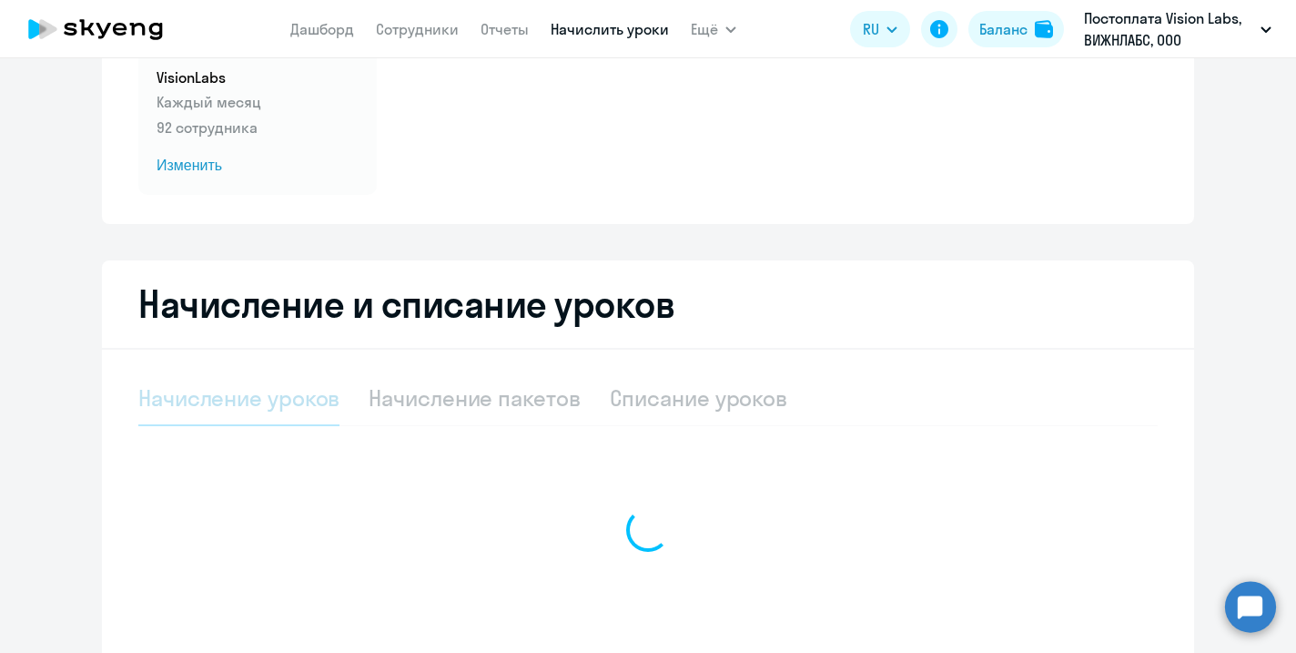
select select "10"
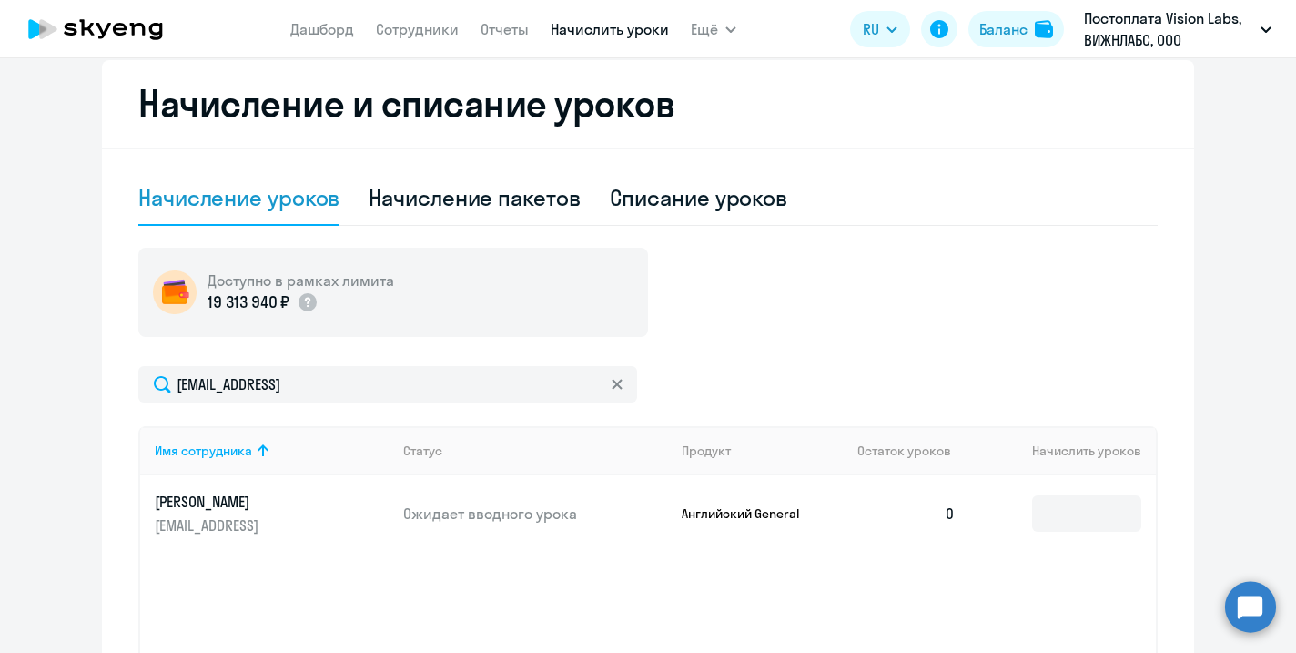
scroll to position [418, 0]
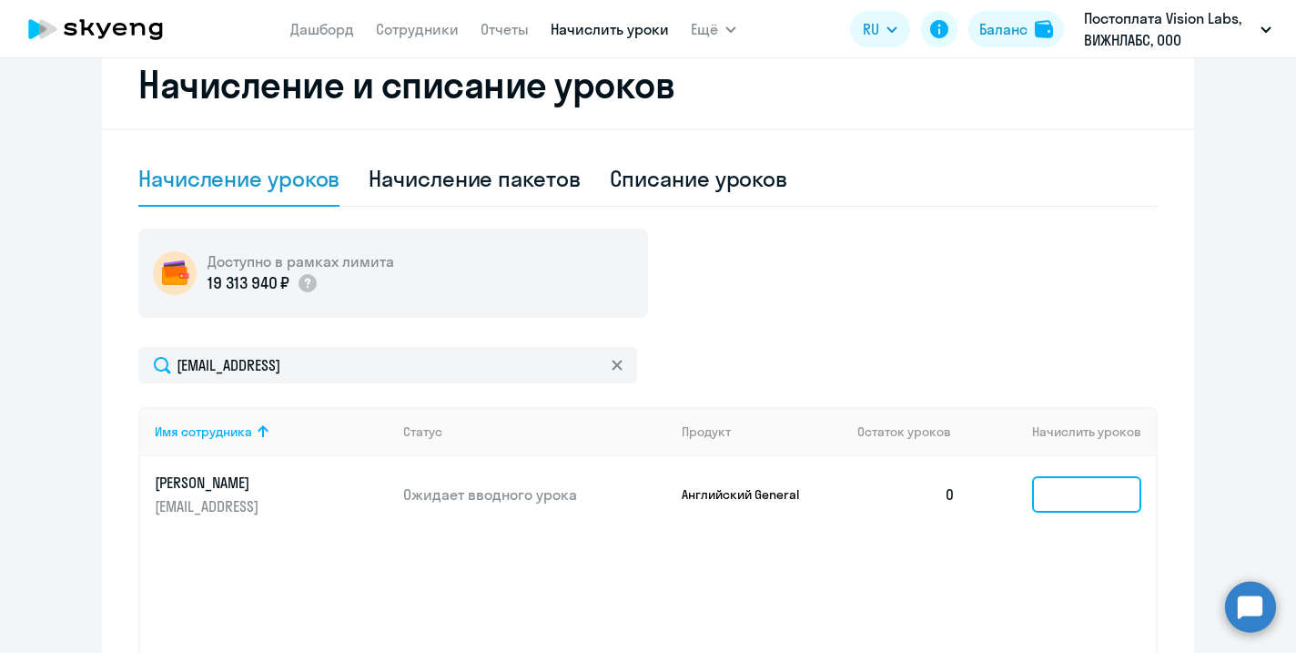
click at [1062, 487] on input at bounding box center [1086, 494] width 109 height 36
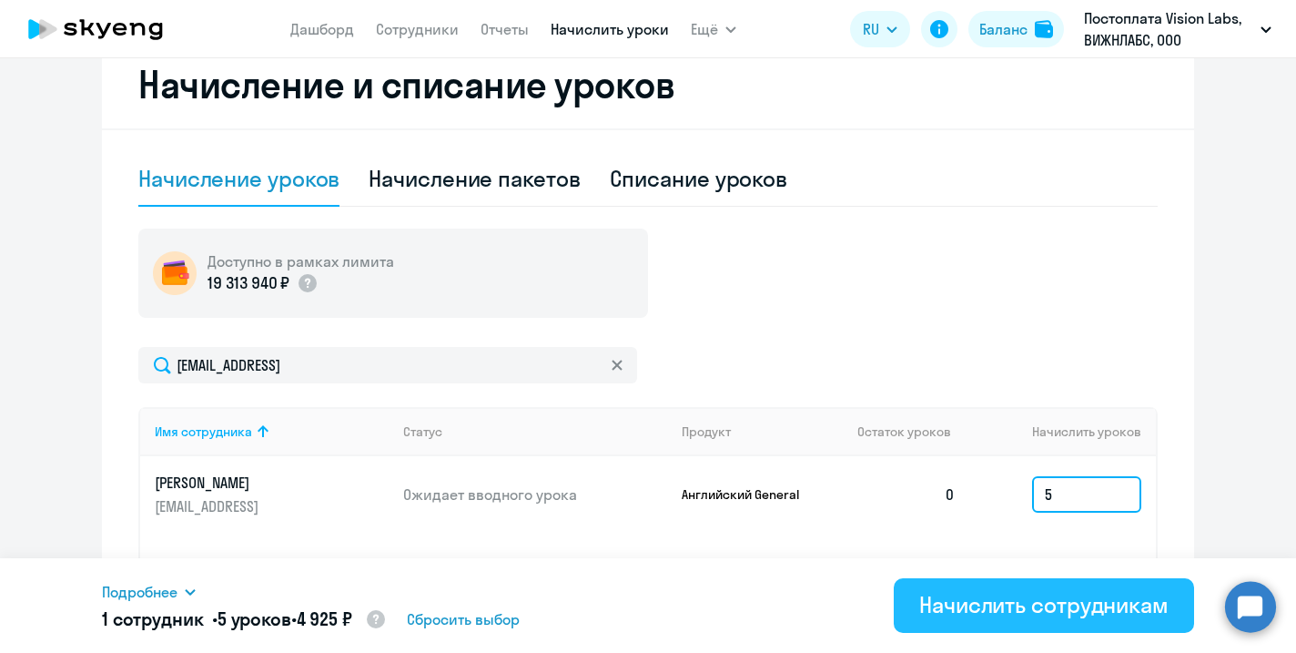
type input "5"
click at [940, 595] on div "Начислить сотрудникам" at bounding box center [1043, 604] width 249 height 29
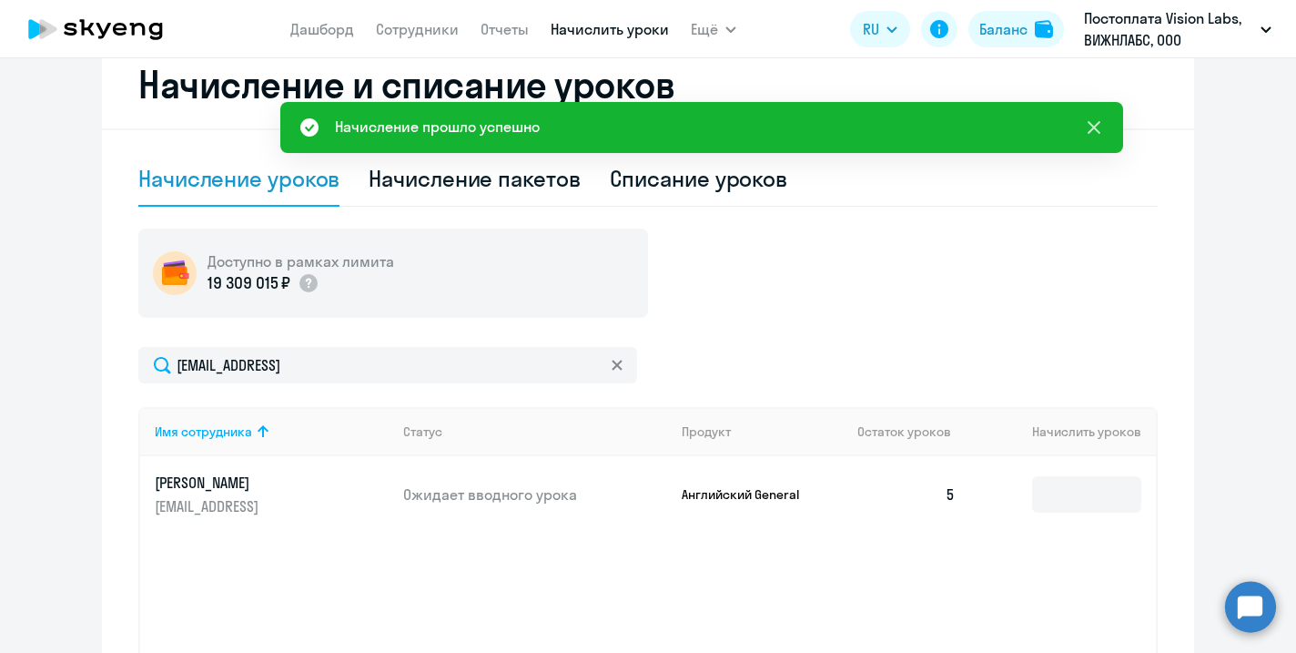
click at [1103, 126] on icon at bounding box center [1094, 128] width 22 height 22
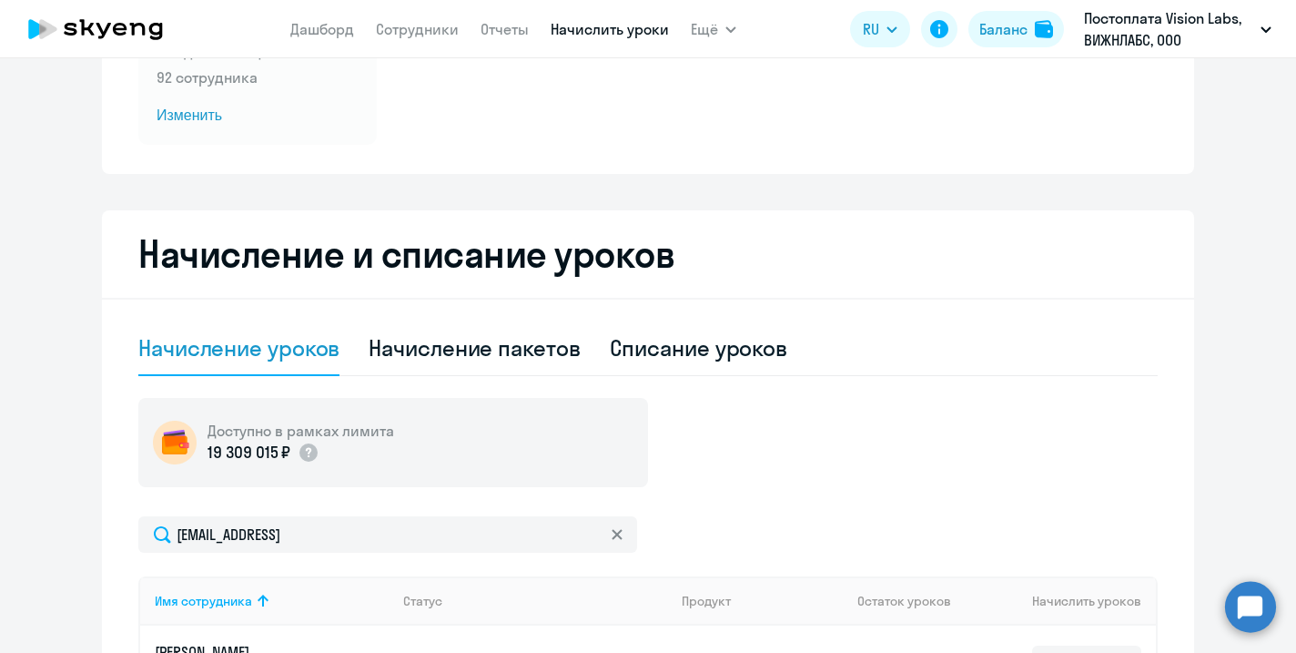
scroll to position [137, 0]
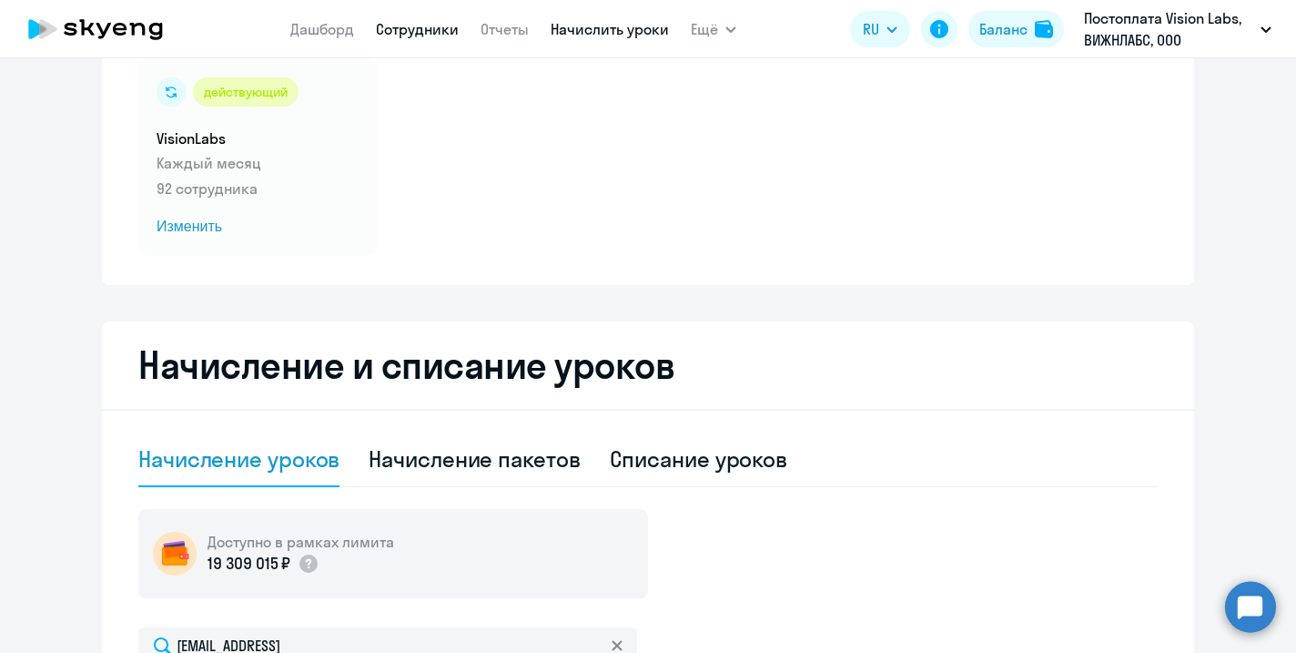
click at [402, 25] on link "Сотрудники" at bounding box center [417, 29] width 83 height 18
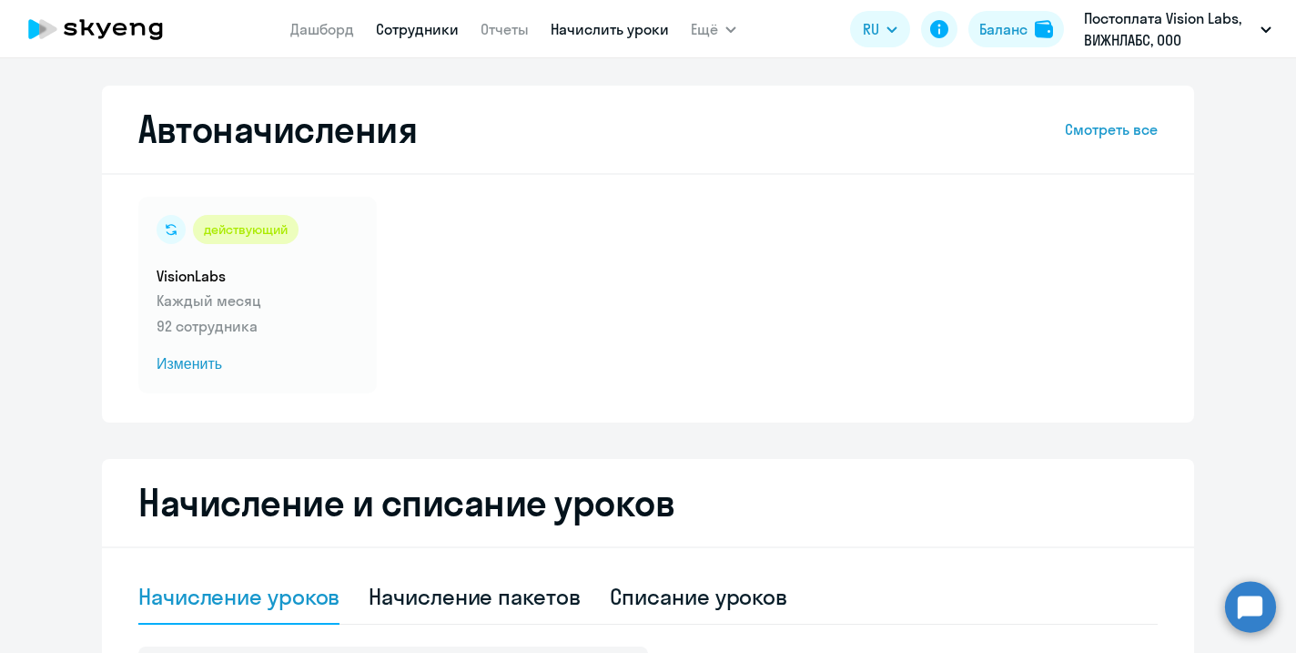
select select "30"
